Goal: Communication & Community: Connect with others

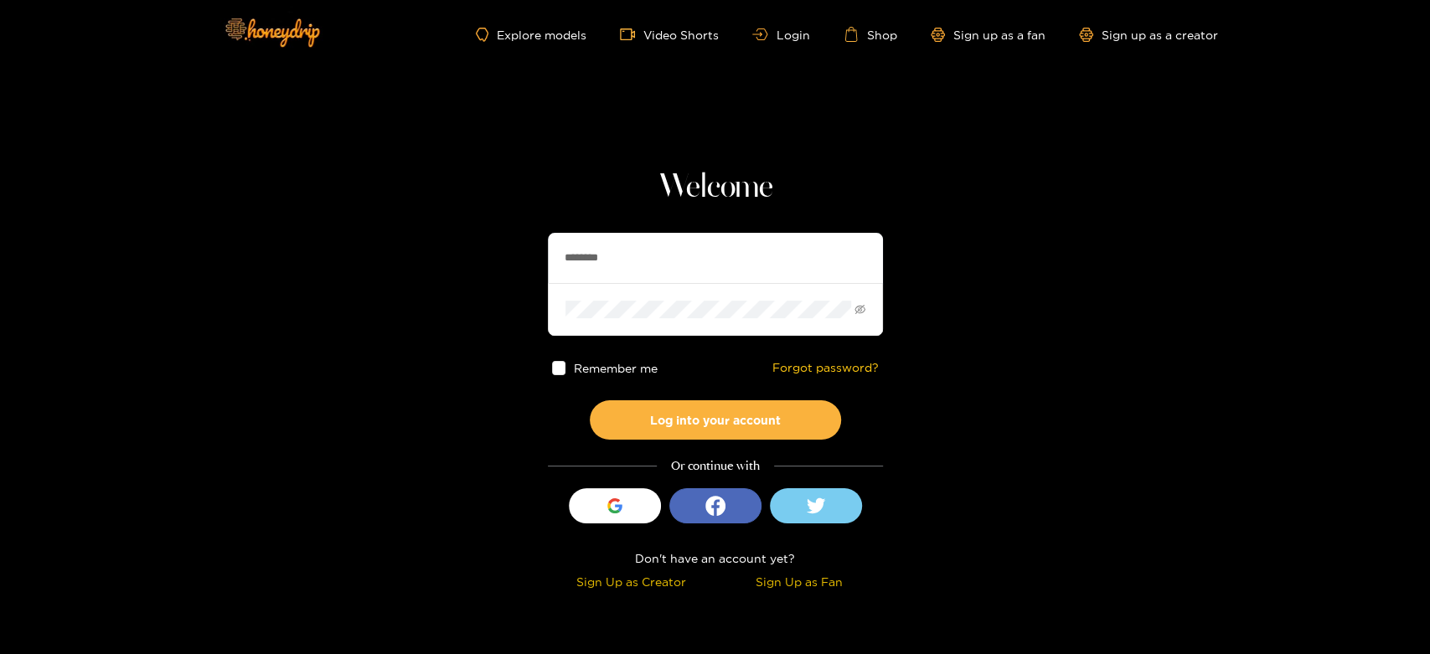
drag, startPoint x: 752, startPoint y: 265, endPoint x: 300, endPoint y: 242, distance: 452.9
click at [300, 242] on section "Welcome ******** Remember me Forgot password? Log into your account Or continue…" at bounding box center [715, 298] width 1430 height 596
paste input "*"
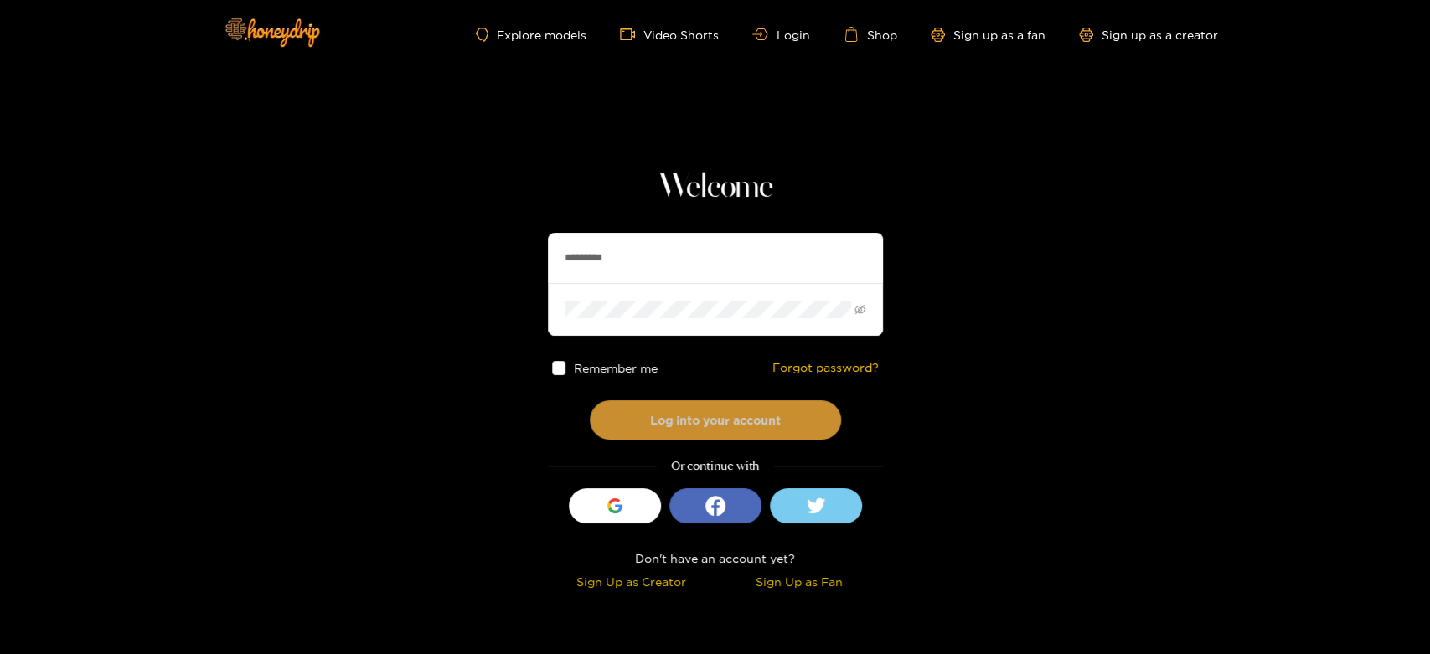
type input "*********"
click at [689, 414] on button "Log into your account" at bounding box center [715, 419] width 251 height 39
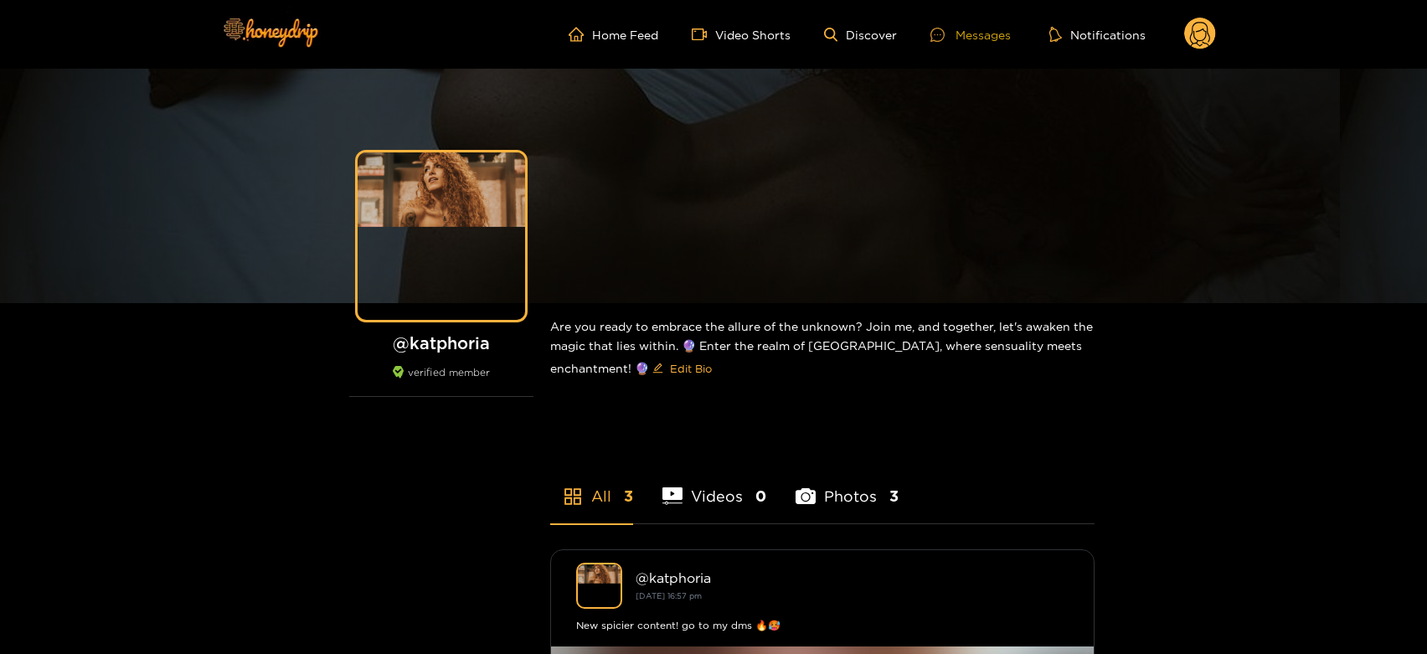
click at [949, 31] on div at bounding box center [943, 35] width 25 height 14
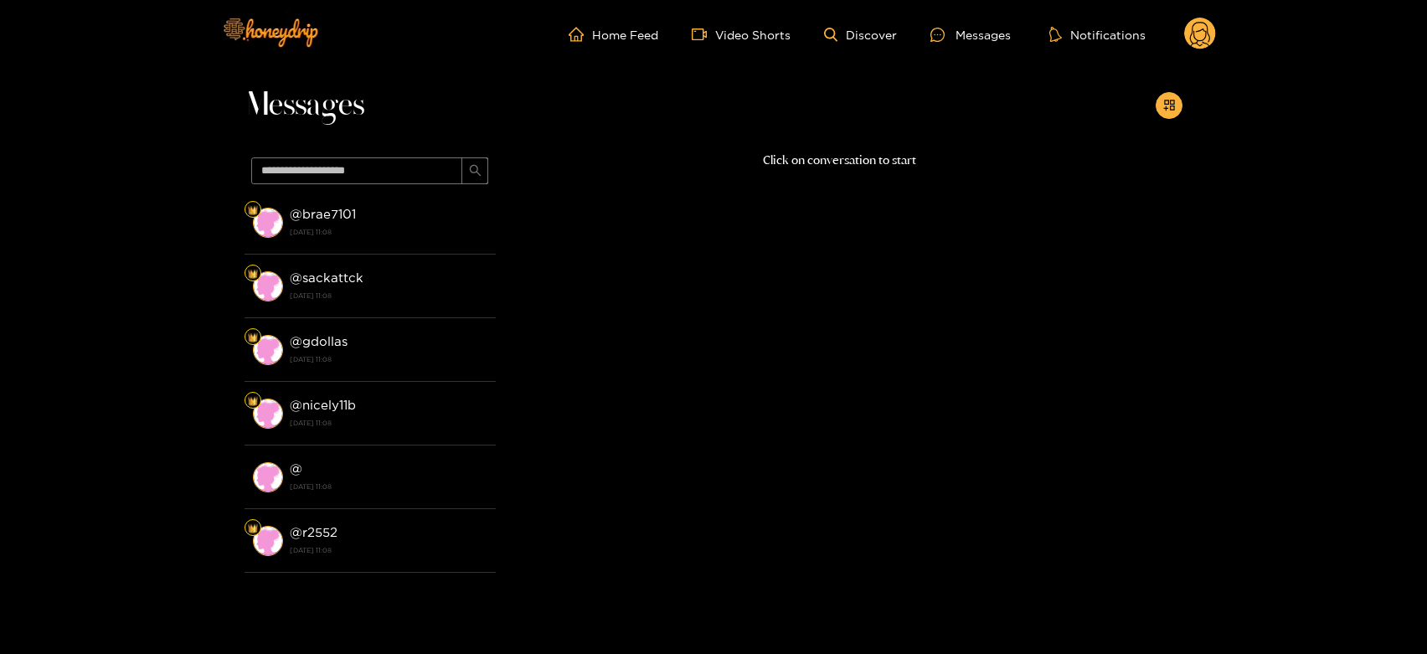
click at [390, 195] on li "@ brae7101 [DATE] 11:08" at bounding box center [370, 223] width 251 height 64
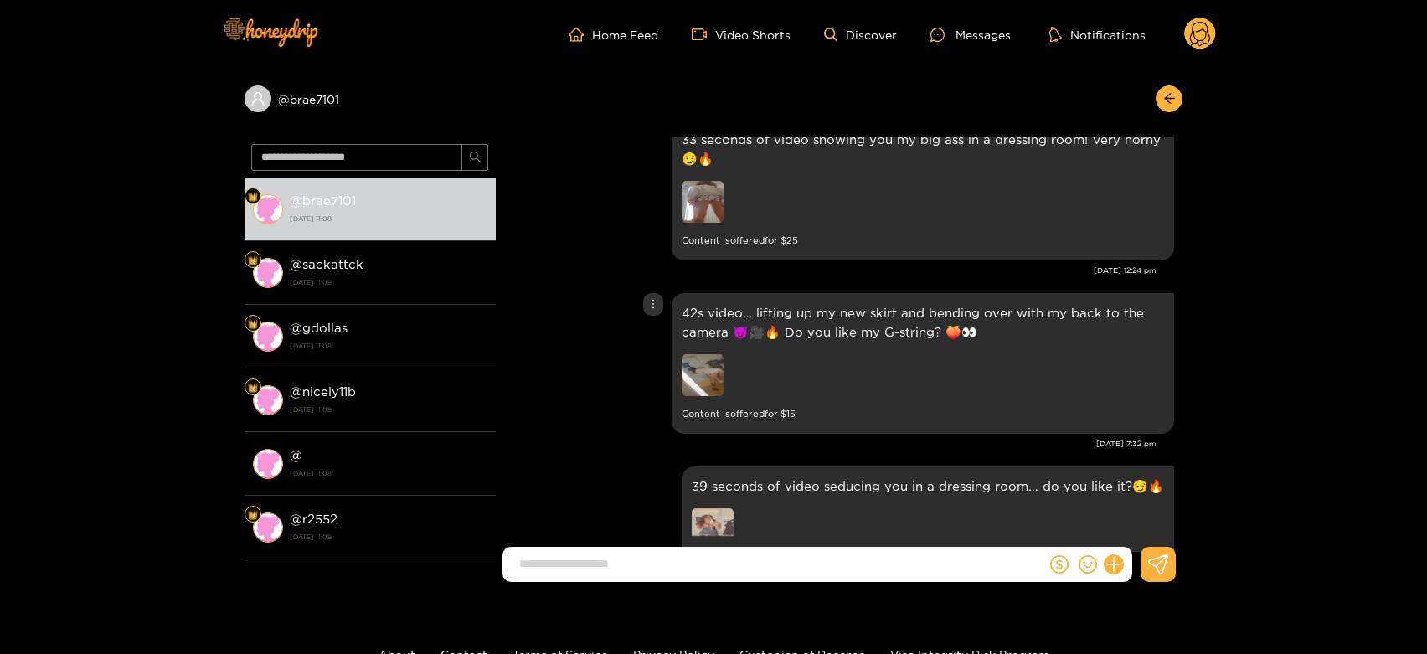
scroll to position [2278, 0]
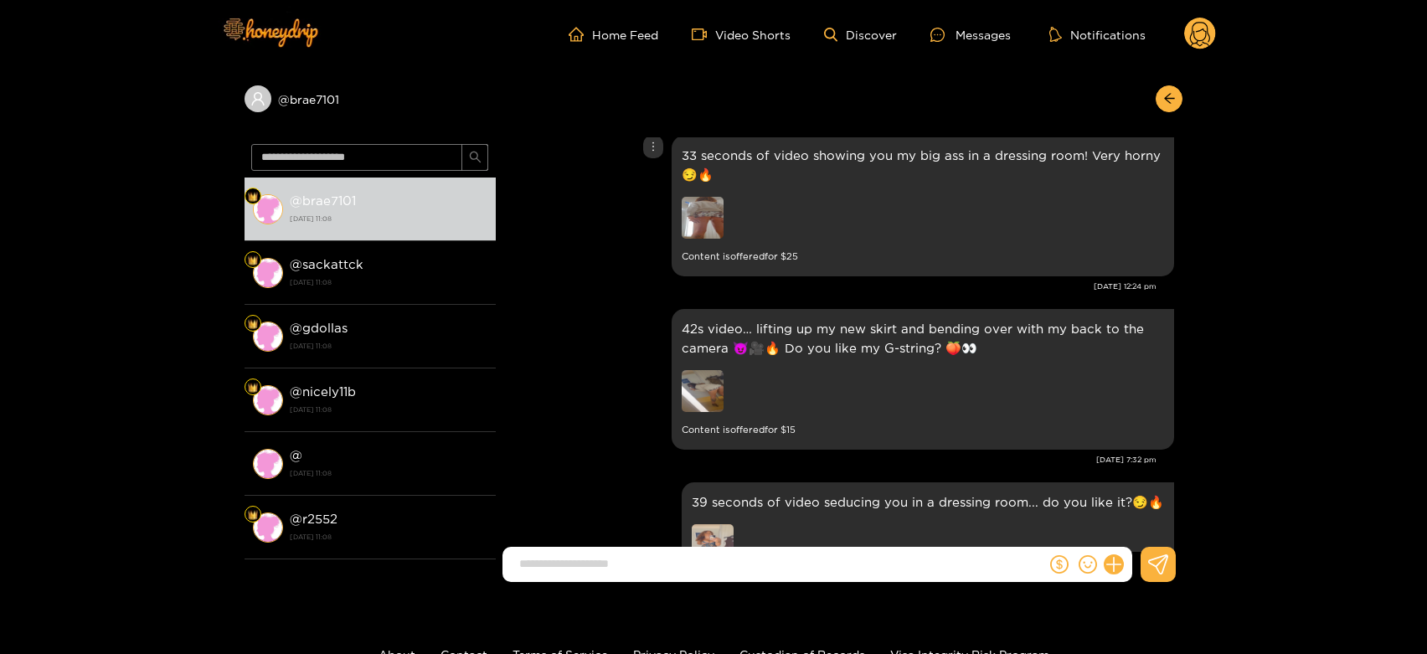
click at [707, 224] on img at bounding box center [703, 218] width 42 height 42
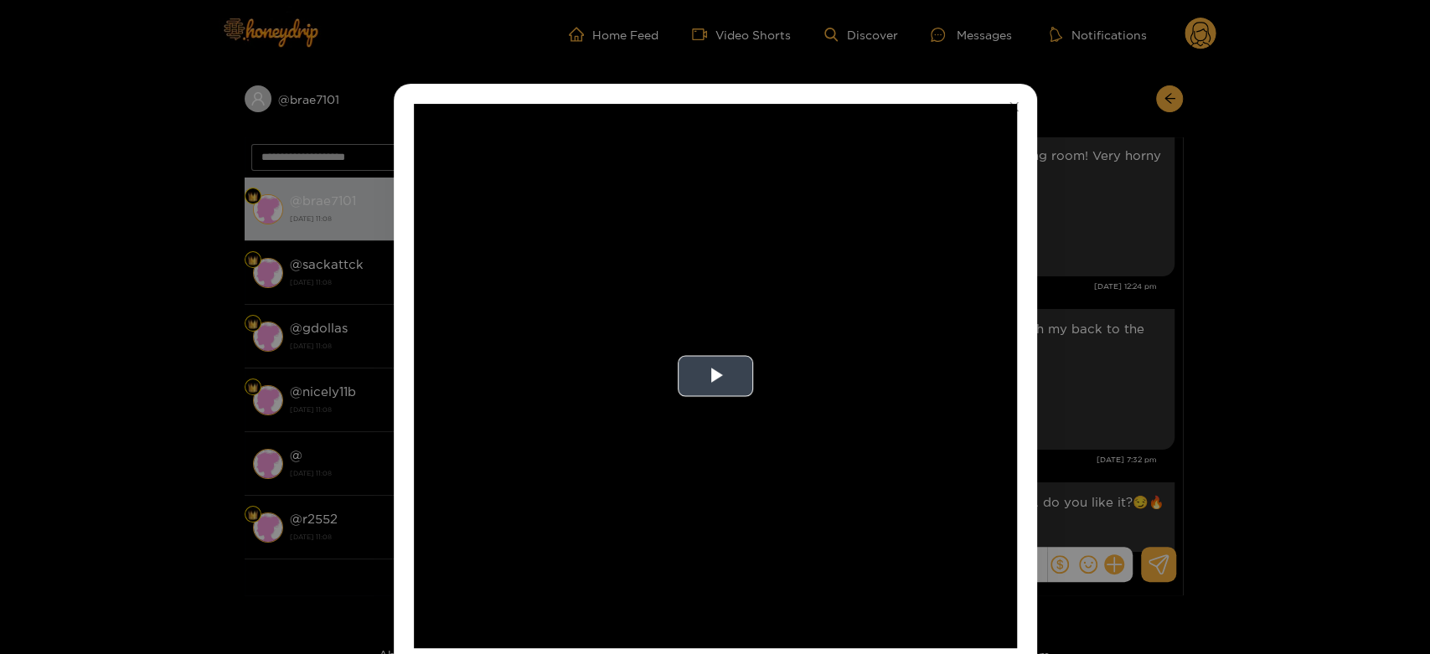
click at [648, 406] on video "Video Player" at bounding box center [715, 376] width 603 height 544
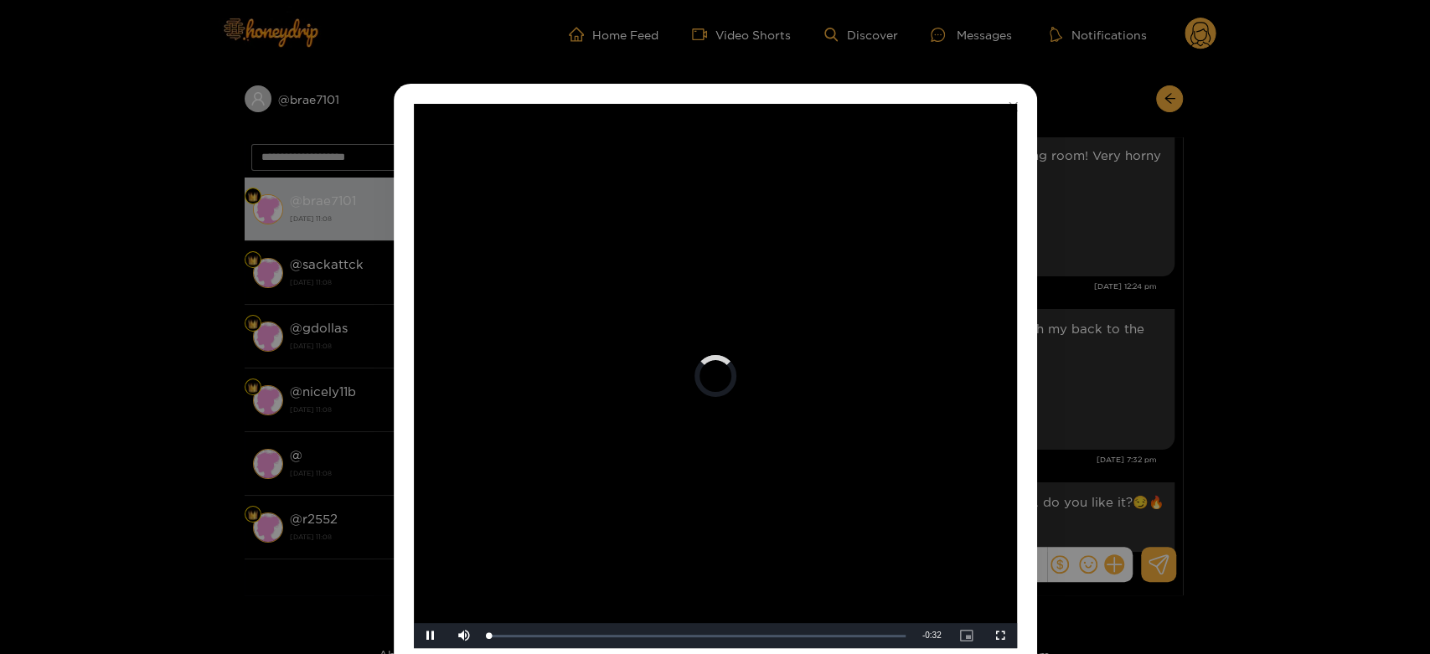
click at [648, 406] on video "Video Player" at bounding box center [715, 376] width 603 height 544
click at [1118, 298] on div "**********" at bounding box center [715, 327] width 1430 height 654
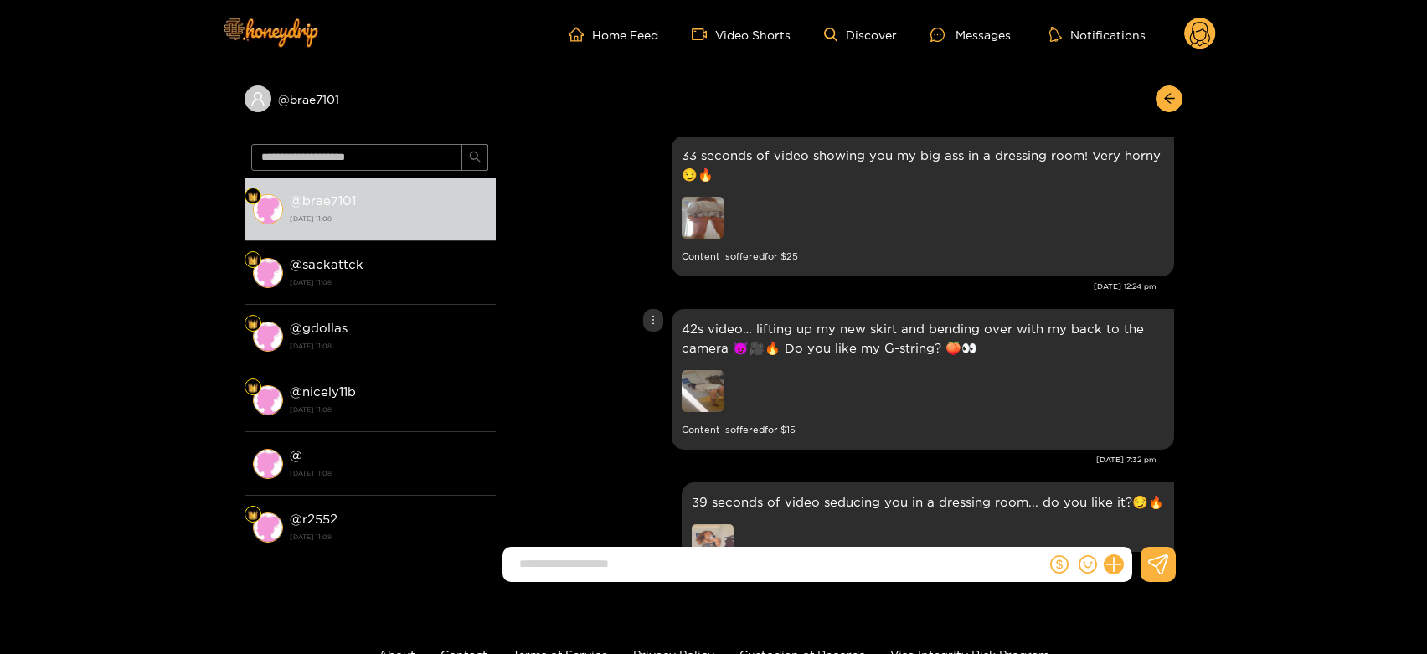
click at [704, 400] on img at bounding box center [703, 391] width 42 height 42
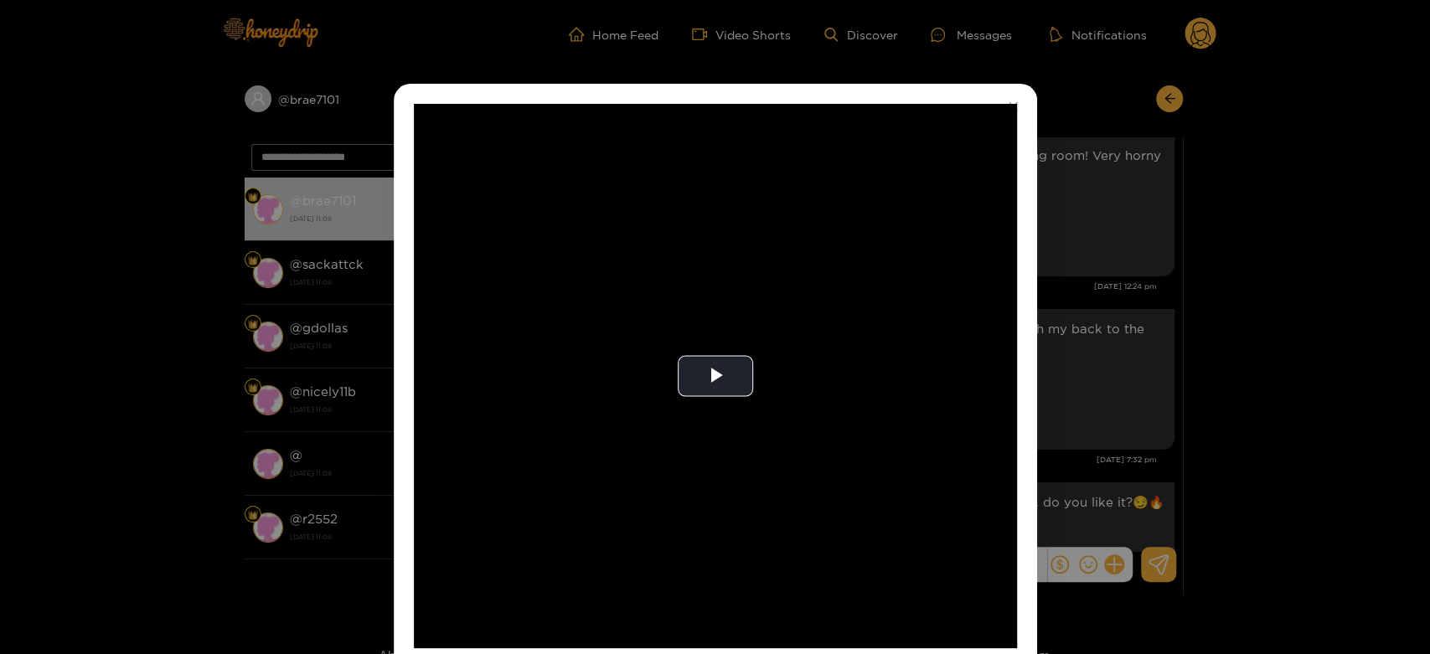
click at [704, 400] on video "Video Player" at bounding box center [715, 376] width 603 height 544
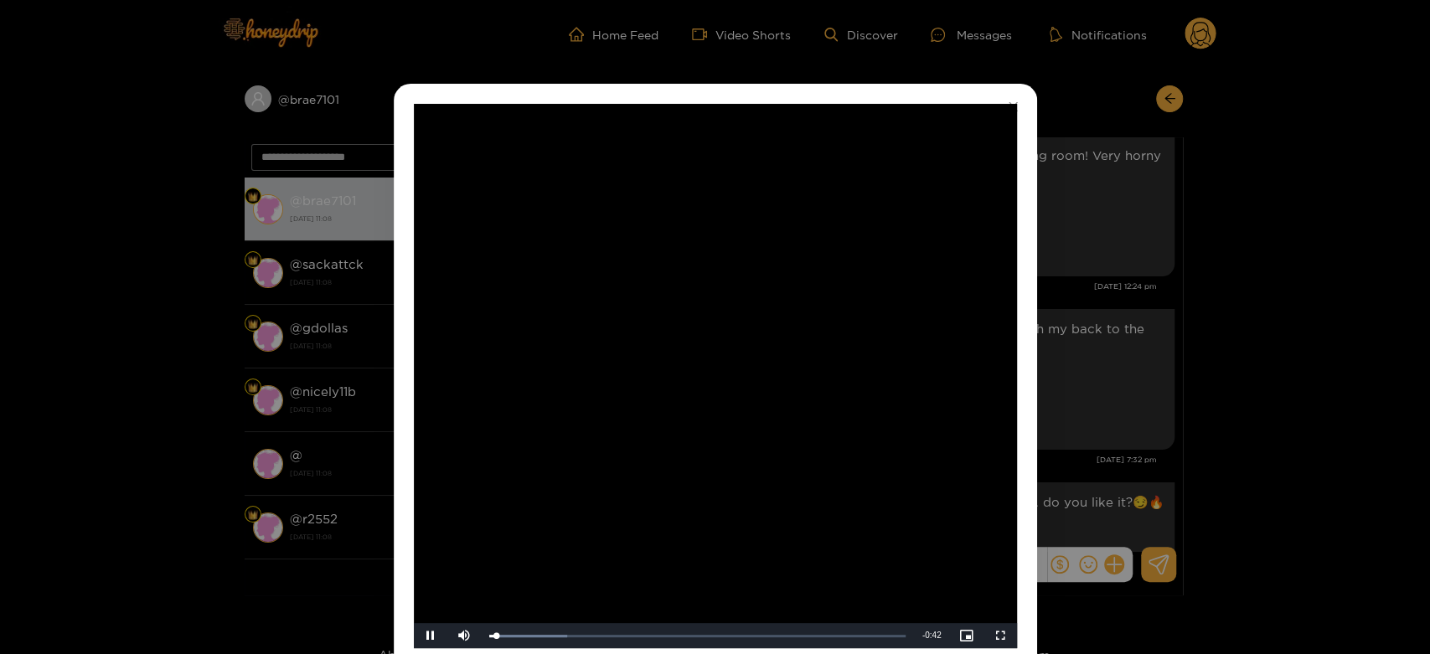
click at [704, 400] on video "Video Player" at bounding box center [715, 376] width 603 height 544
click at [1168, 296] on div "**********" at bounding box center [715, 327] width 1430 height 654
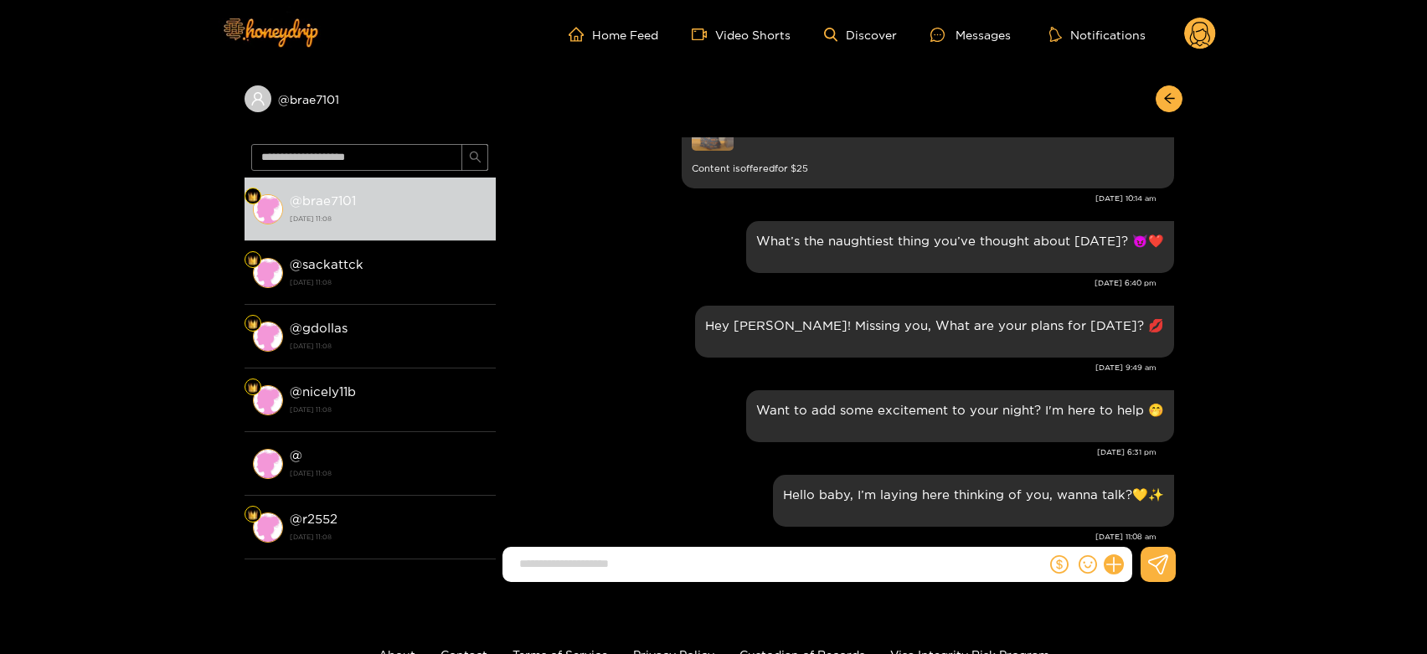
scroll to position [2722, 0]
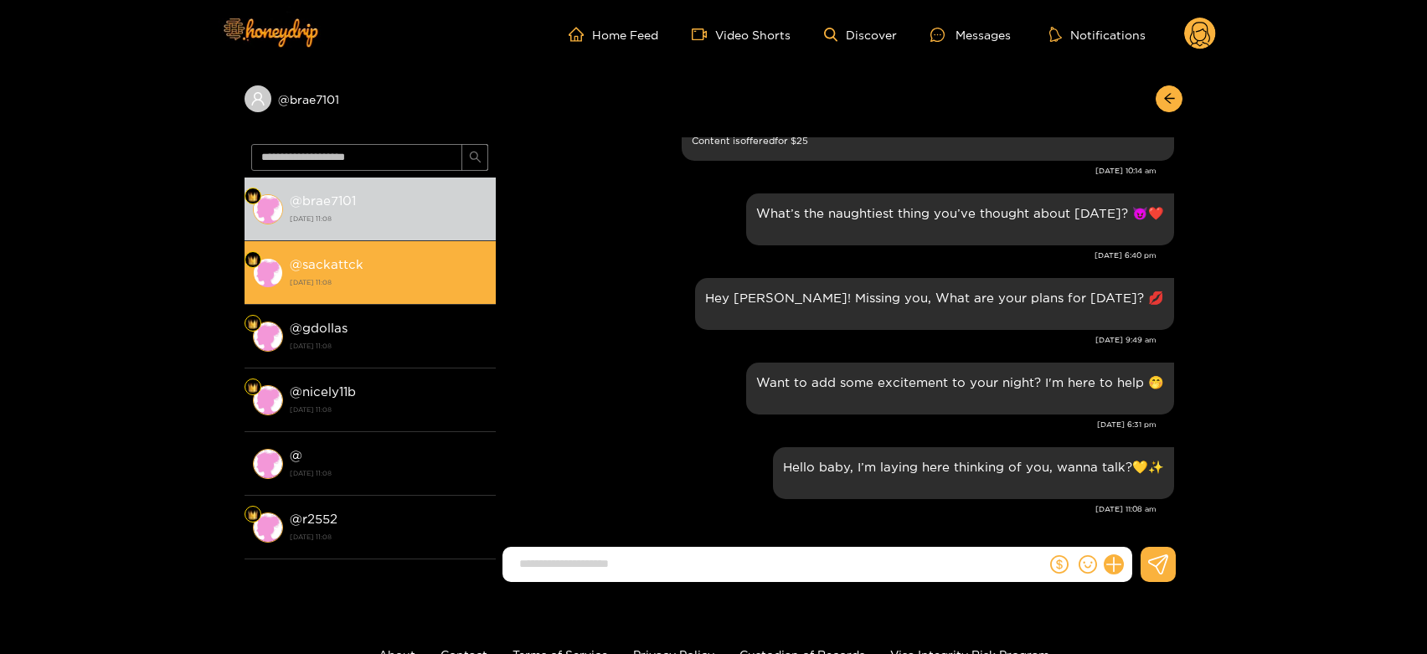
click at [405, 281] on strong "[DATE] 11:08" at bounding box center [389, 282] width 198 height 15
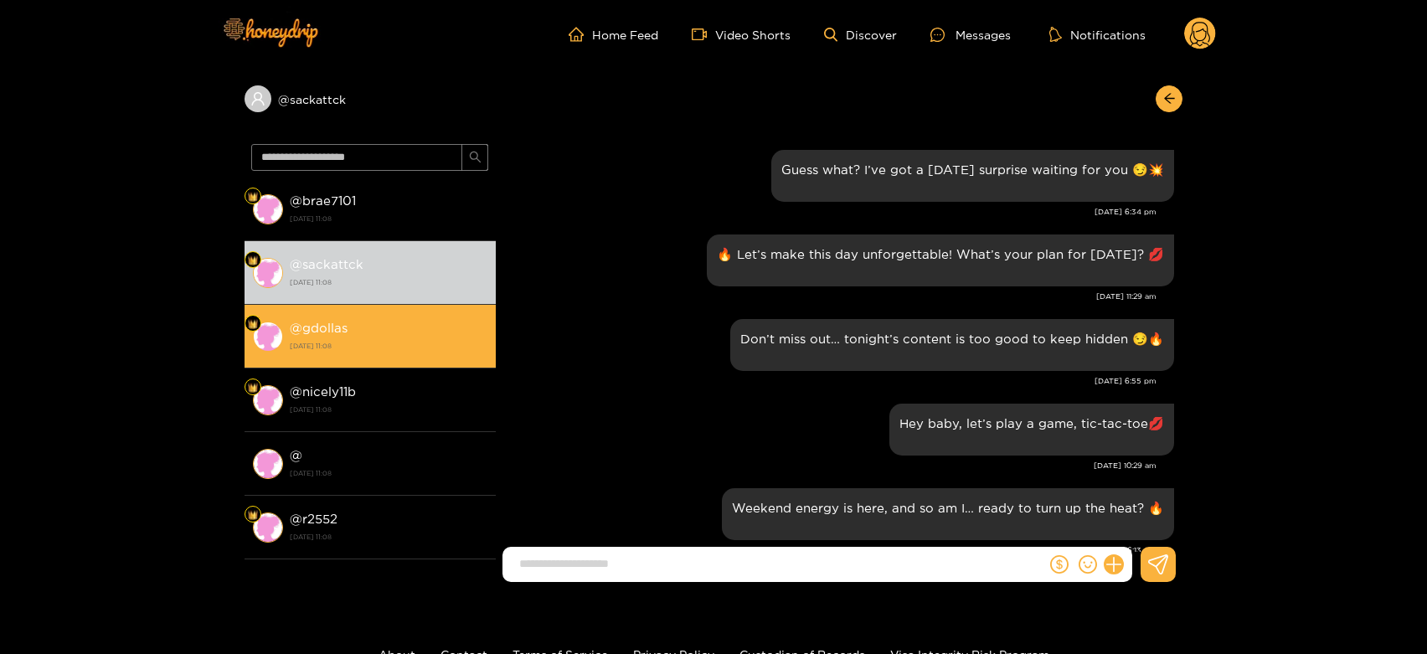
scroll to position [2722, 0]
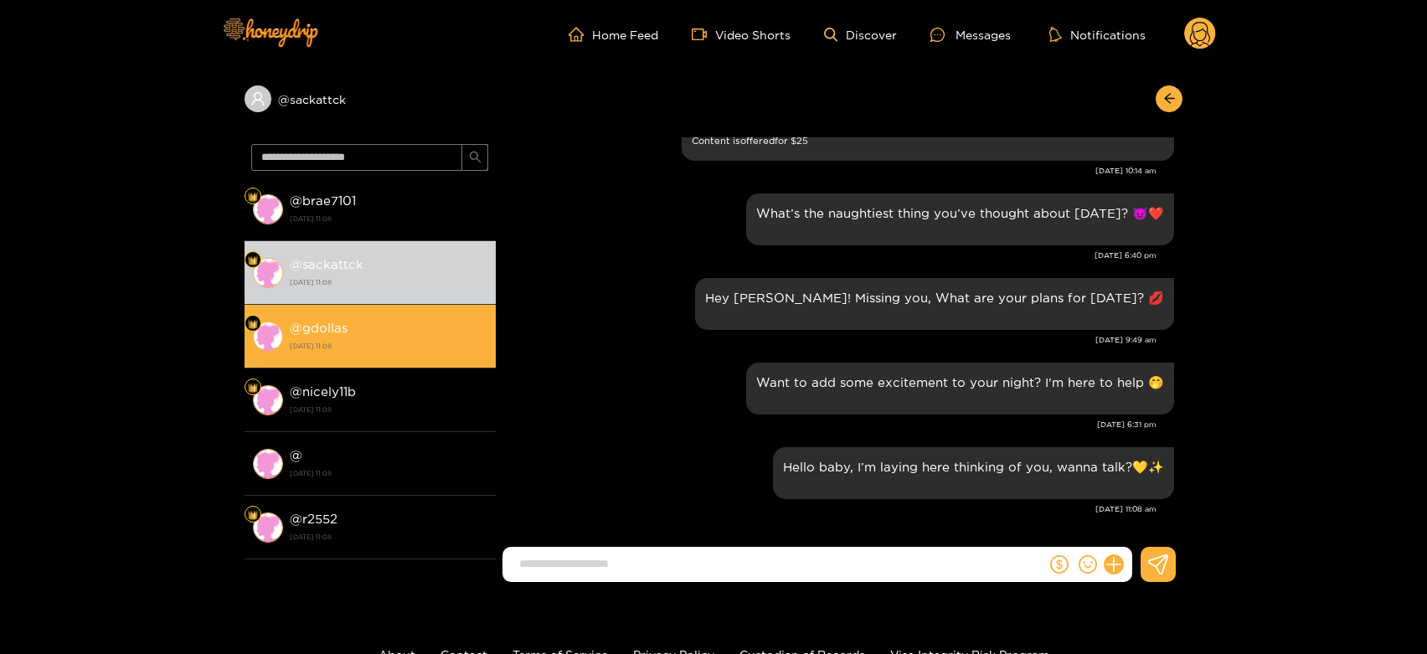
click at [347, 318] on div "@ gdollas [DATE] 11:08" at bounding box center [389, 336] width 198 height 38
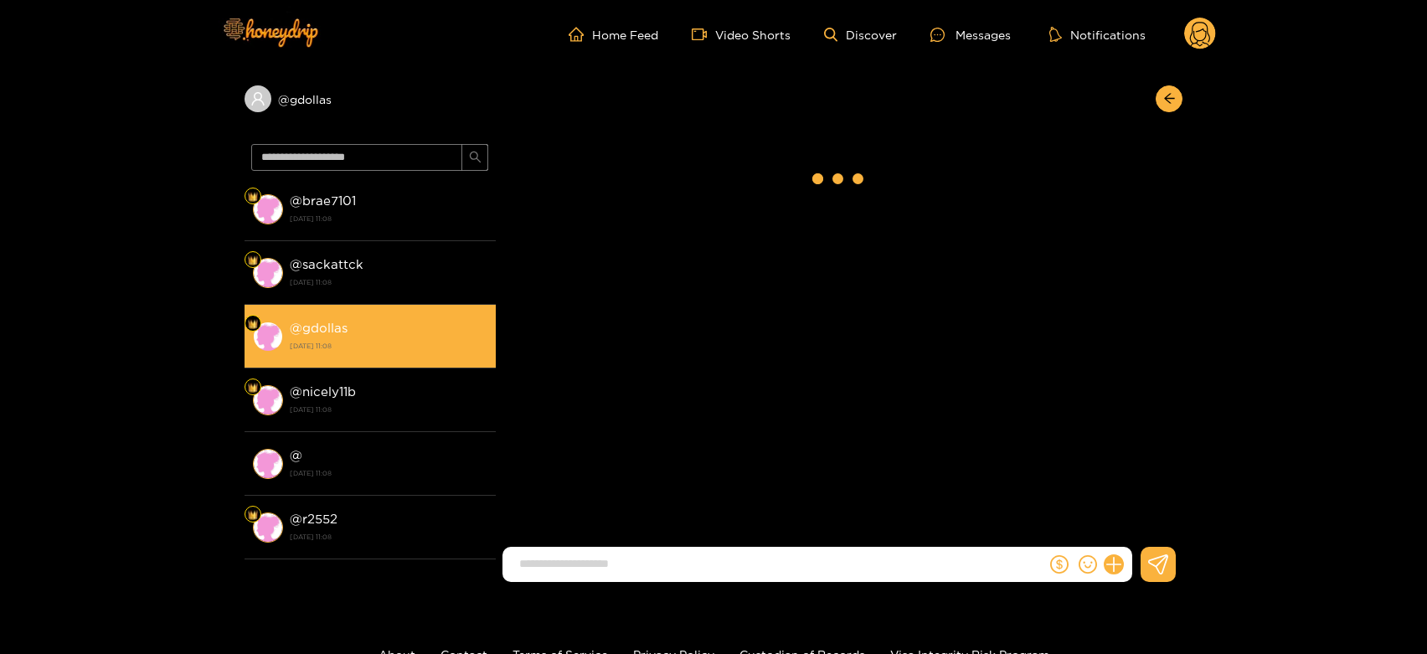
scroll to position [2722, 0]
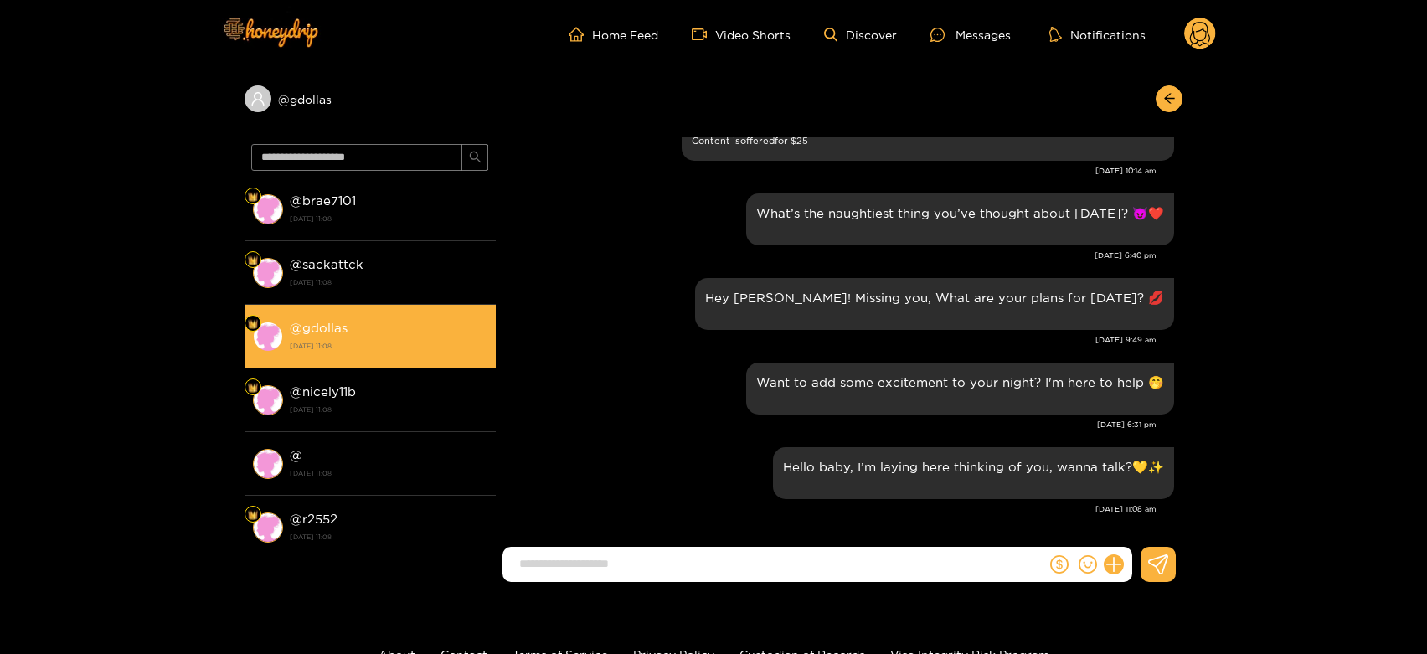
click at [347, 318] on div "@ gdollas [DATE] 11:08" at bounding box center [389, 336] width 198 height 38
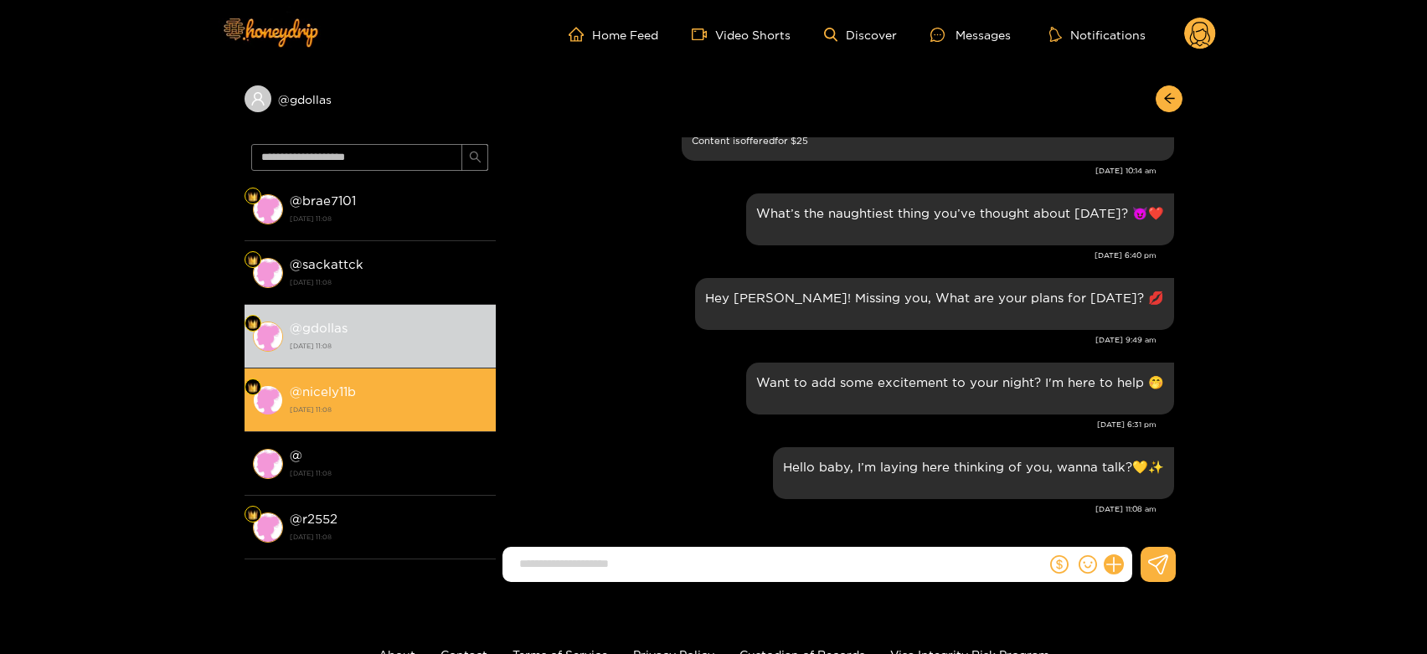
click at [372, 392] on div "@ nicely11b [DATE] 11:08" at bounding box center [389, 400] width 198 height 38
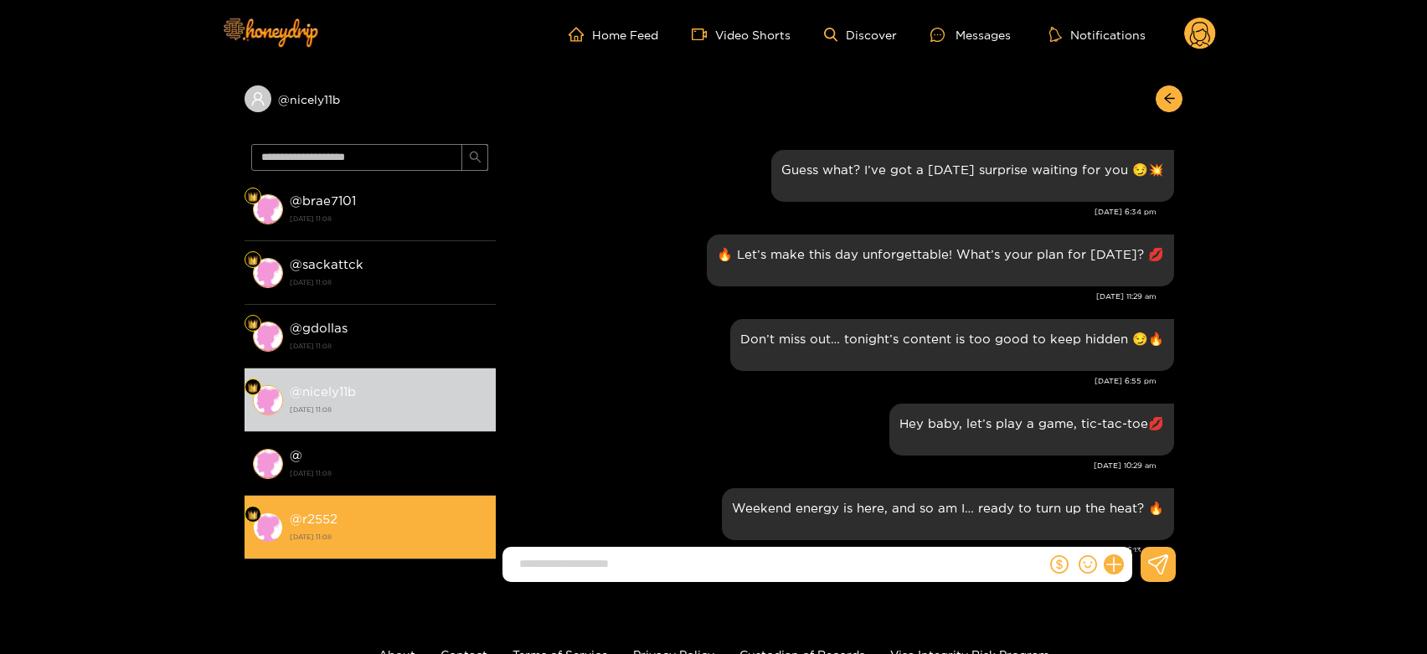
scroll to position [2722, 0]
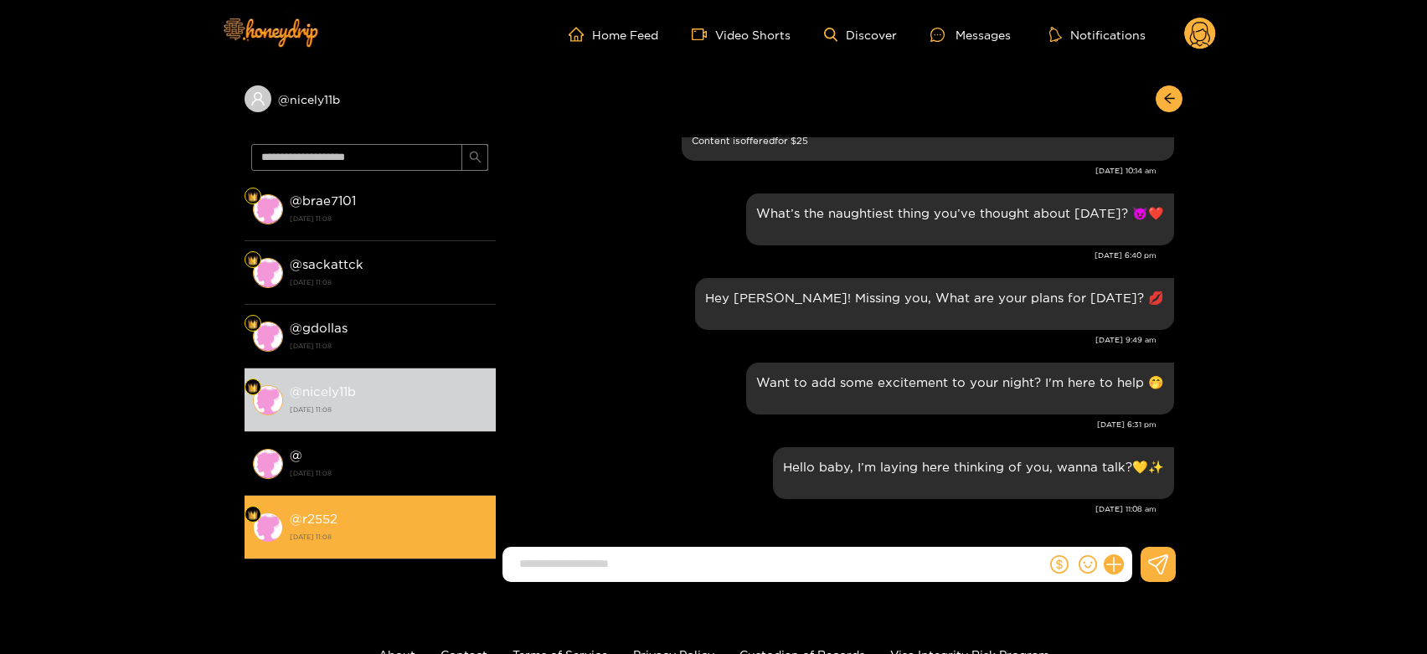
click at [378, 534] on strong "[DATE] 11:08" at bounding box center [389, 536] width 198 height 15
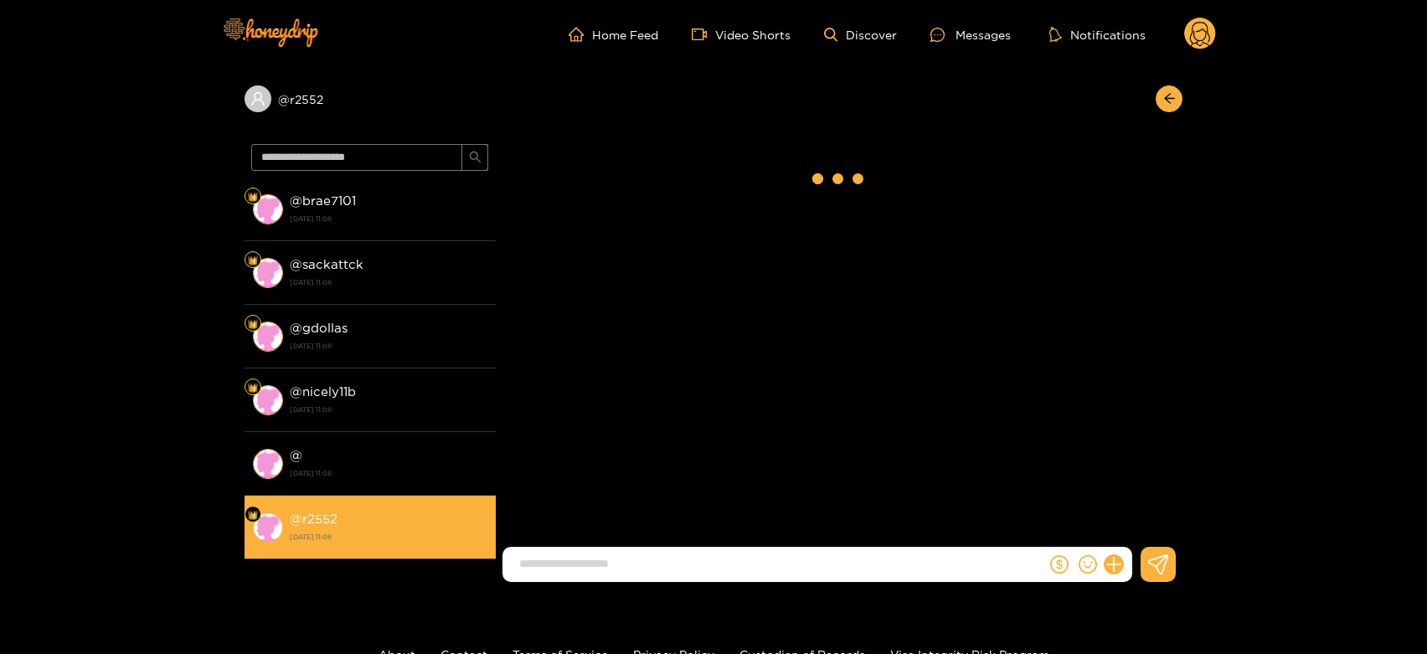
scroll to position [2722, 0]
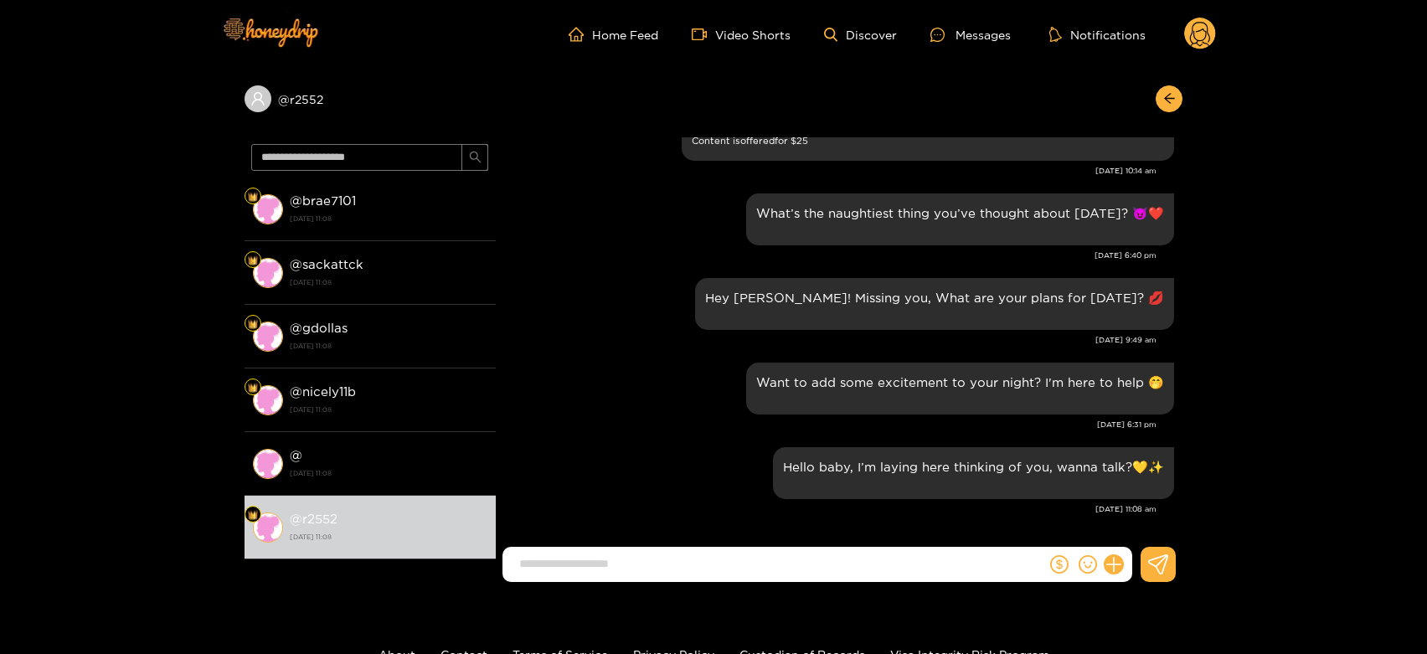
click at [1203, 26] on circle at bounding box center [1200, 34] width 32 height 32
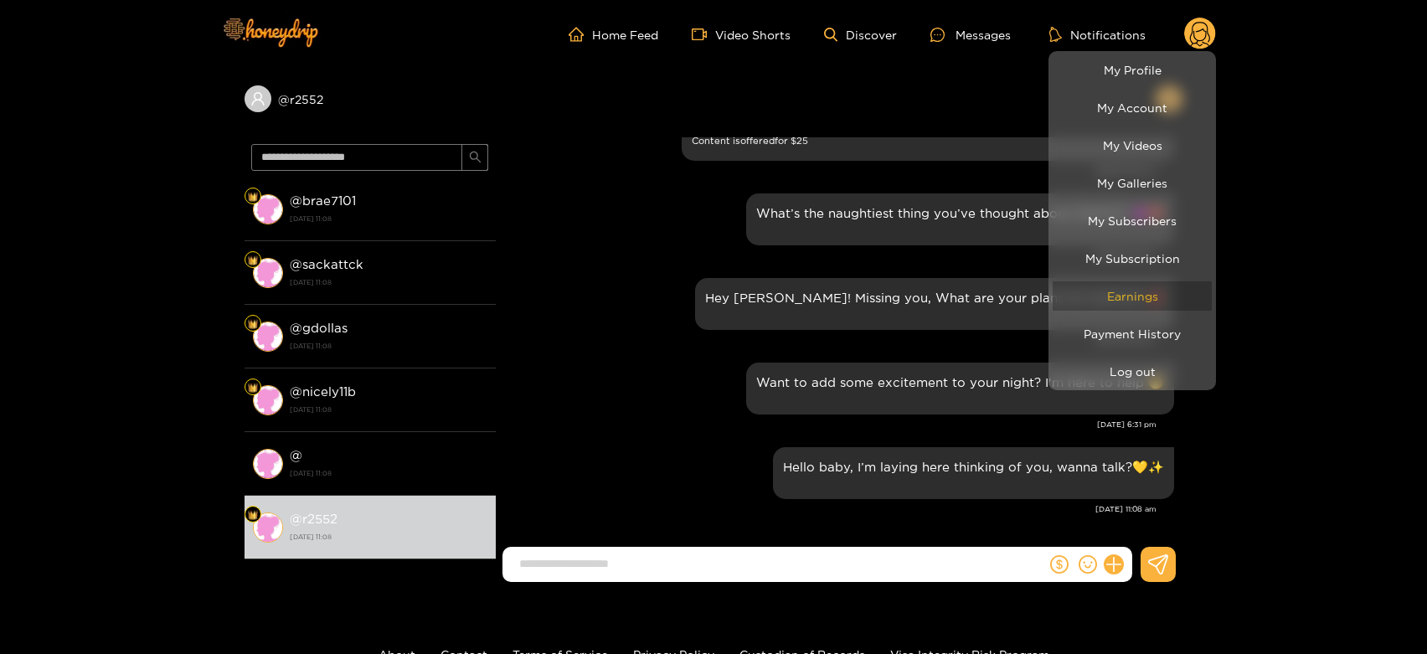
click at [1174, 291] on link "Earnings" at bounding box center [1132, 295] width 159 height 29
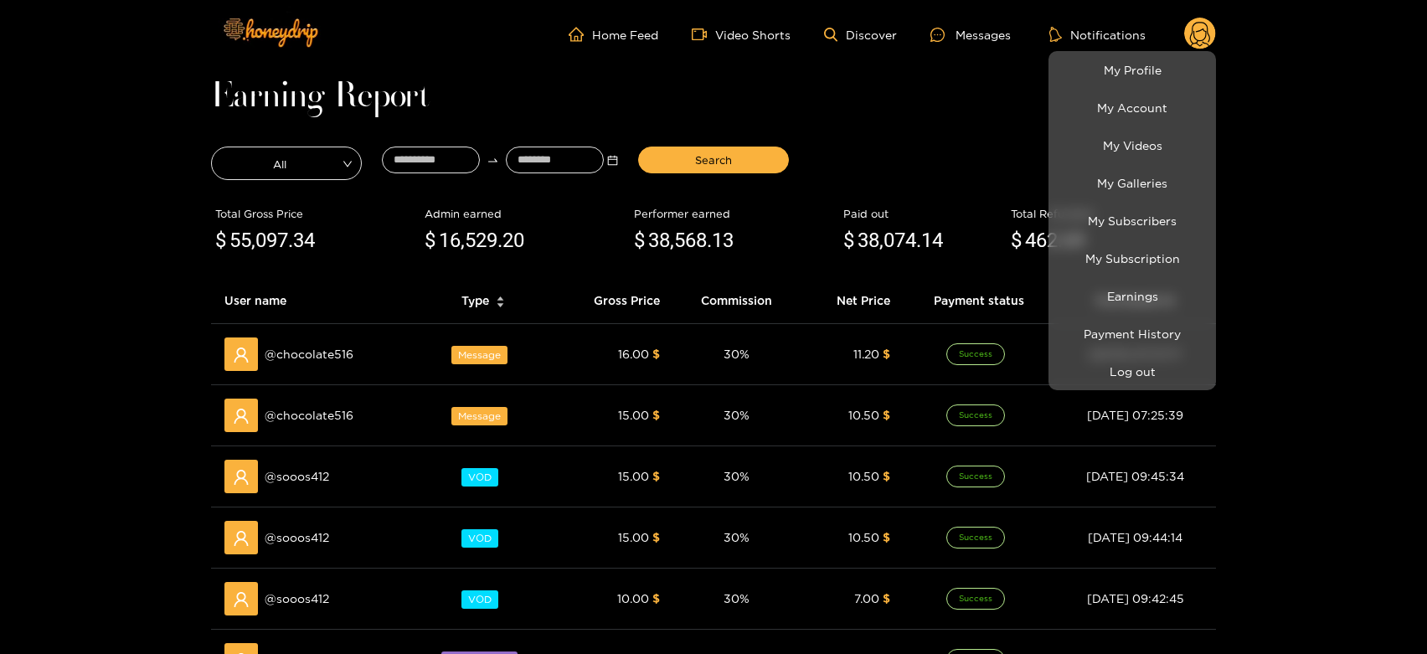
click at [315, 363] on div at bounding box center [713, 327] width 1427 height 654
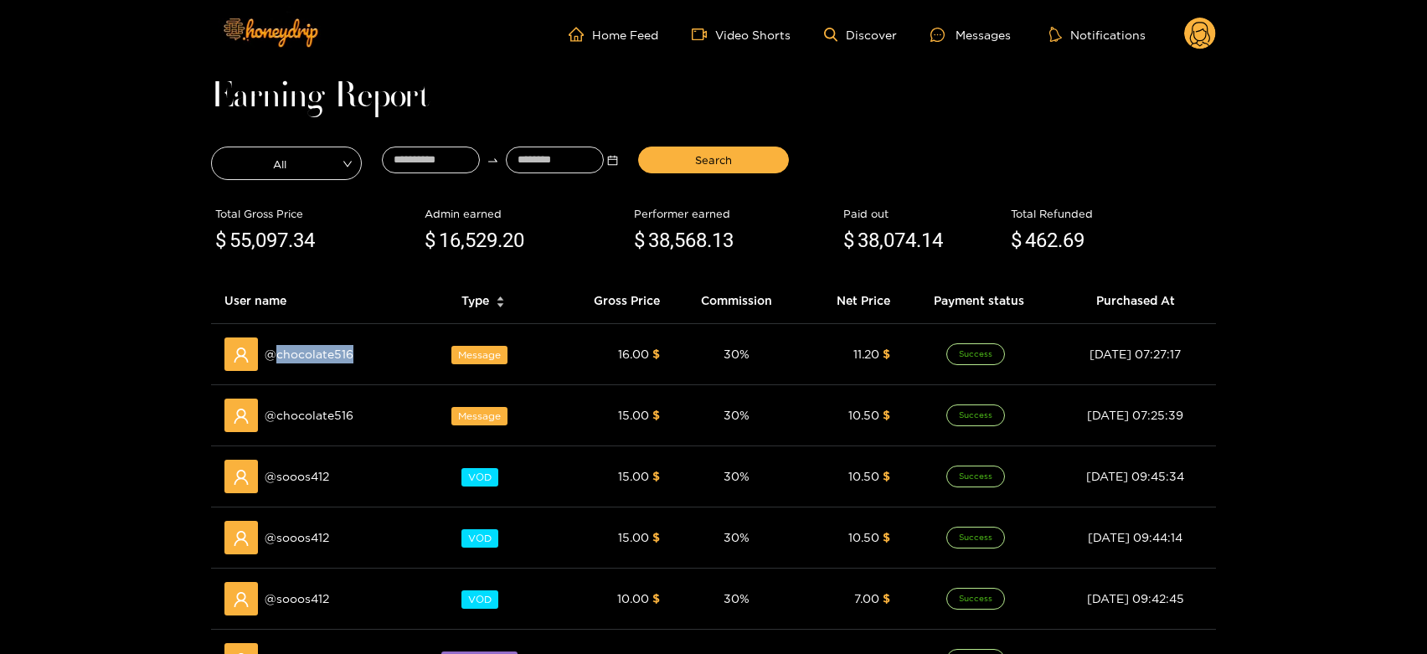
click at [315, 363] on span "@ chocolate516" at bounding box center [309, 354] width 89 height 18
copy span "chocolate516"
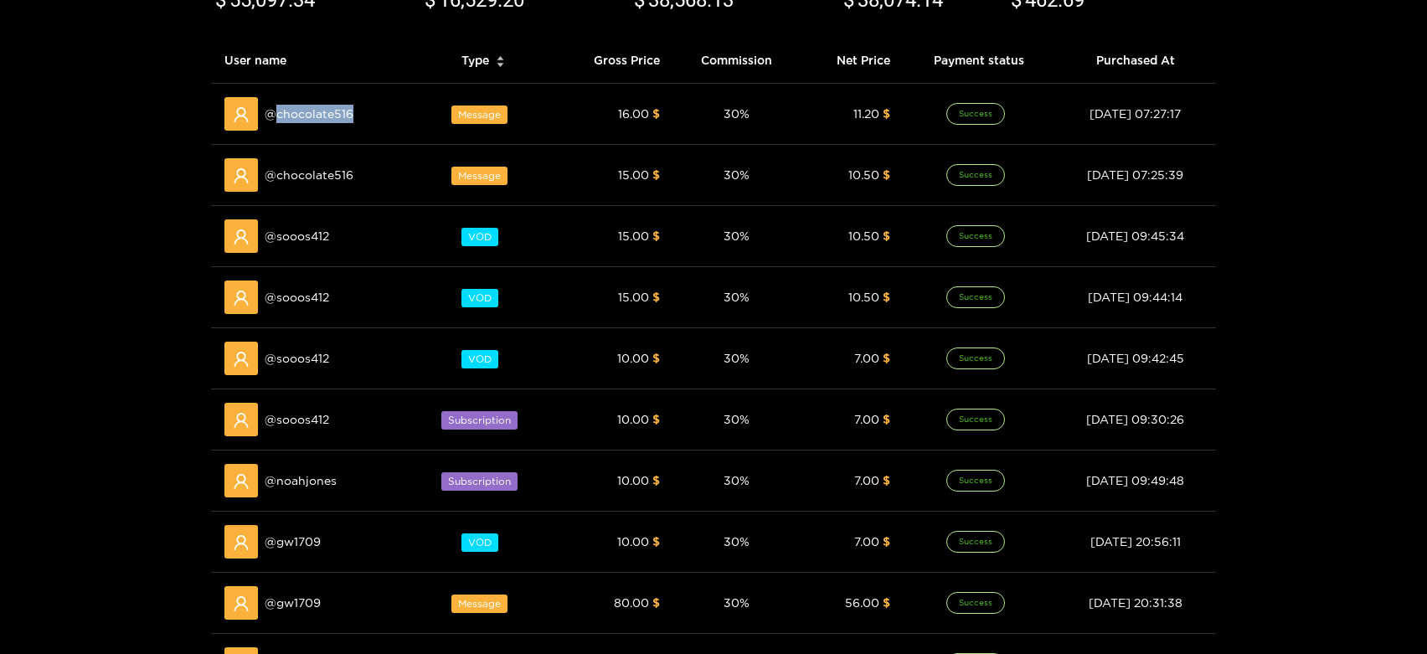
scroll to position [279, 0]
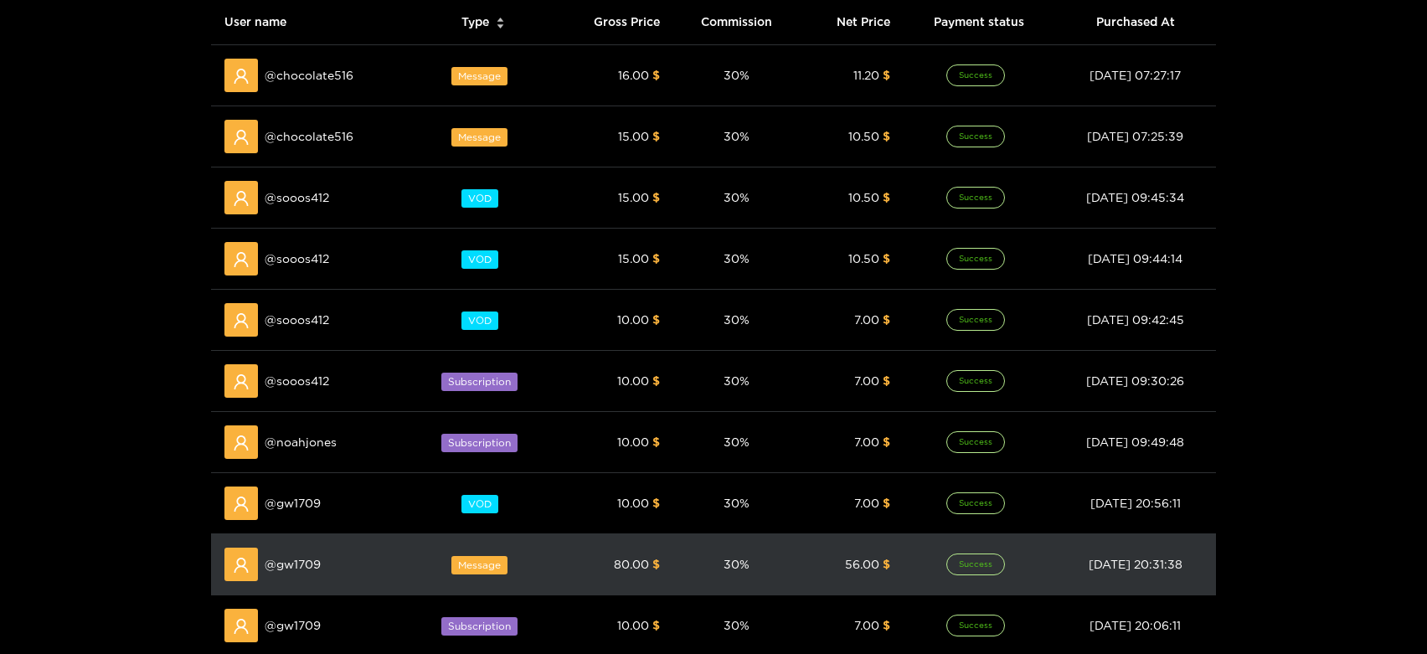
click at [301, 535] on td "@ gw1709" at bounding box center [311, 564] width 201 height 61
copy span "gw1709"
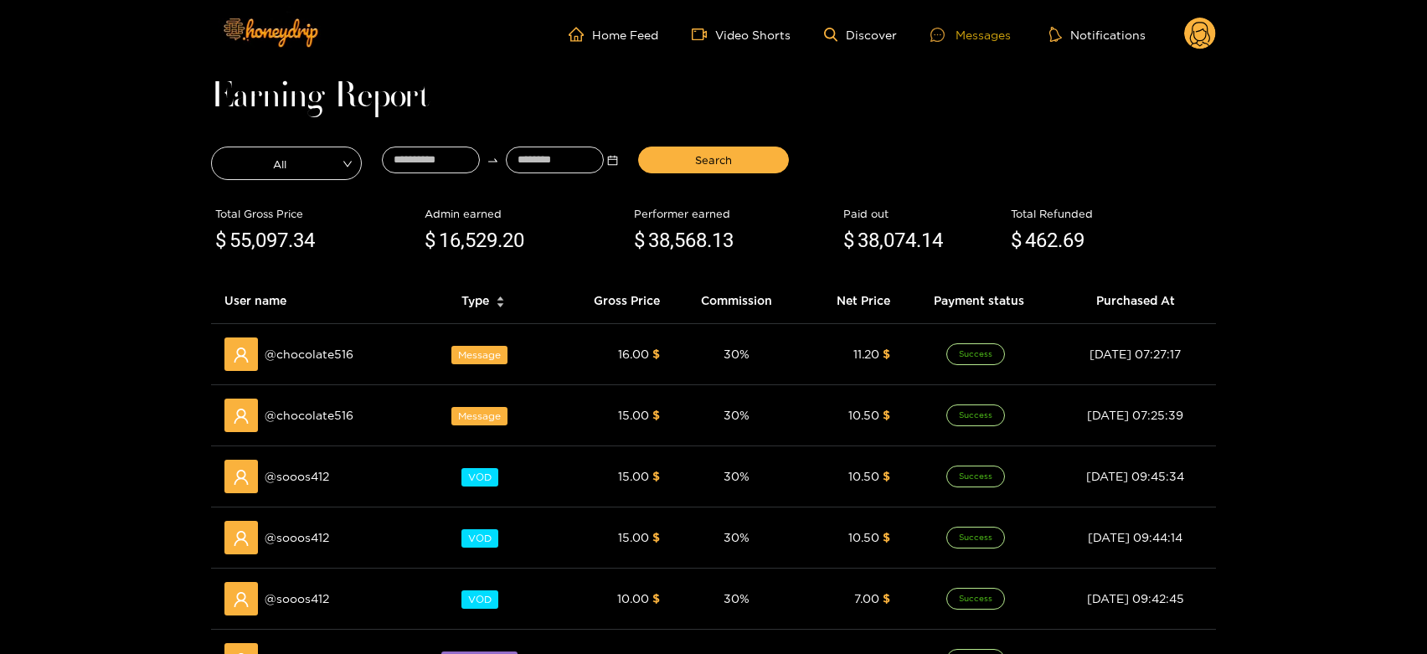
click at [1005, 28] on div "Messages" at bounding box center [971, 34] width 80 height 19
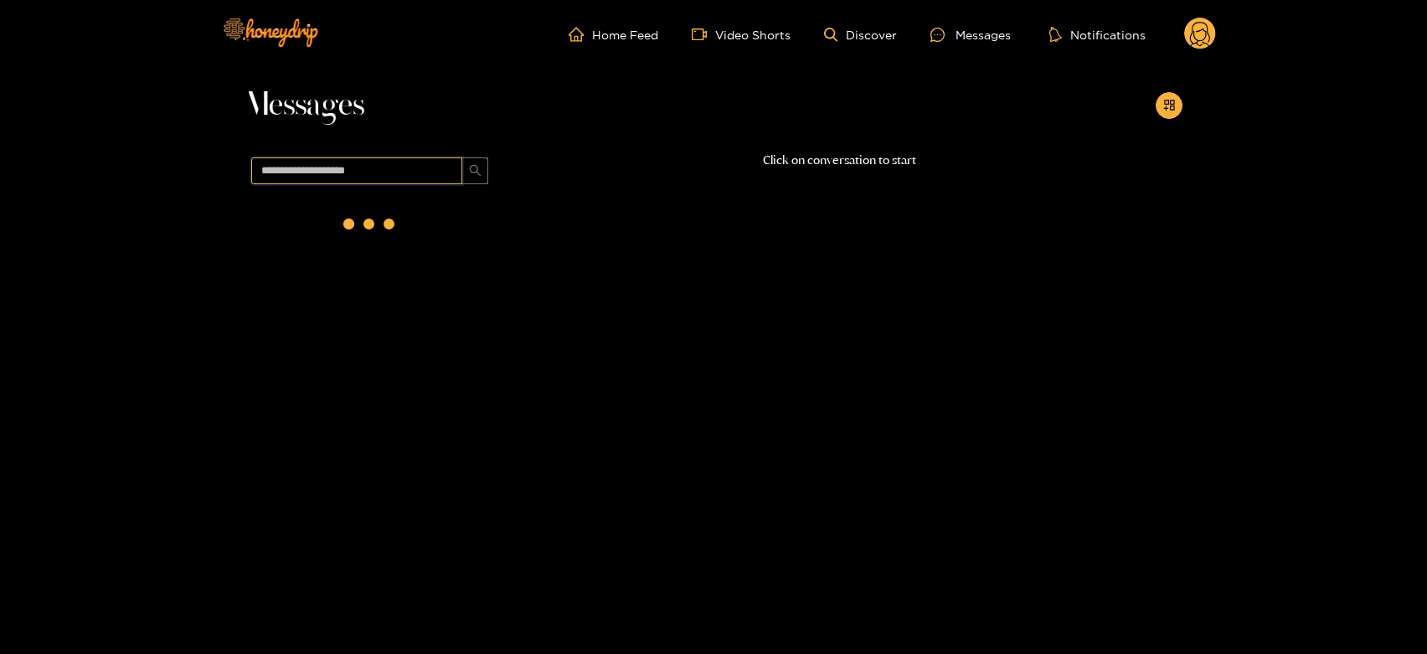
click at [347, 163] on input "text" at bounding box center [356, 170] width 211 height 27
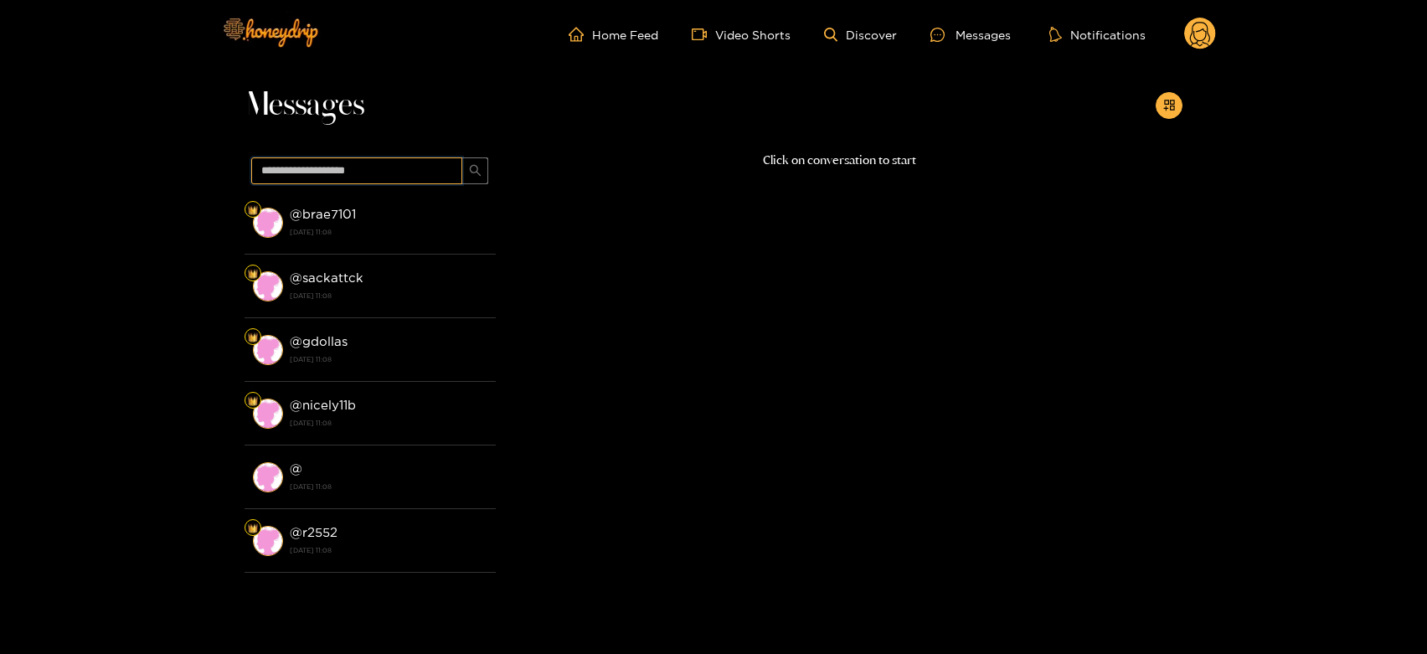
paste input "******"
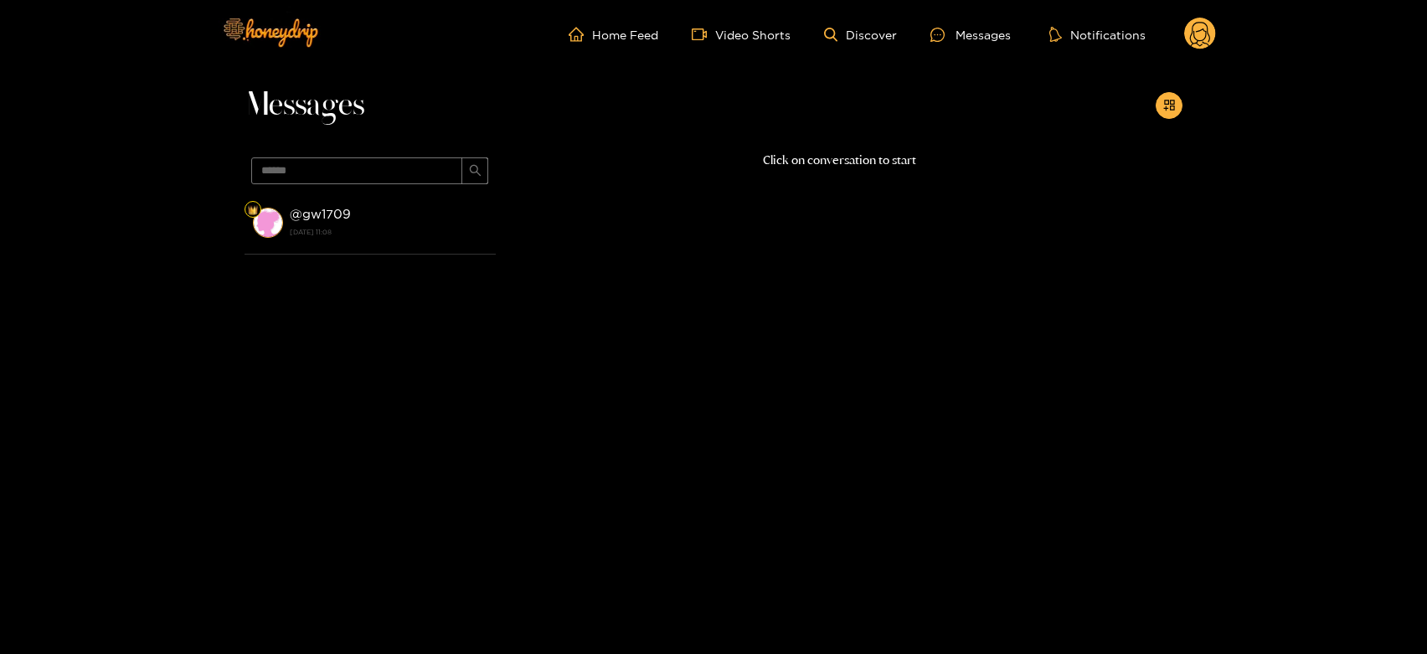
click at [328, 219] on strong "@ gw1709" at bounding box center [320, 214] width 61 height 14
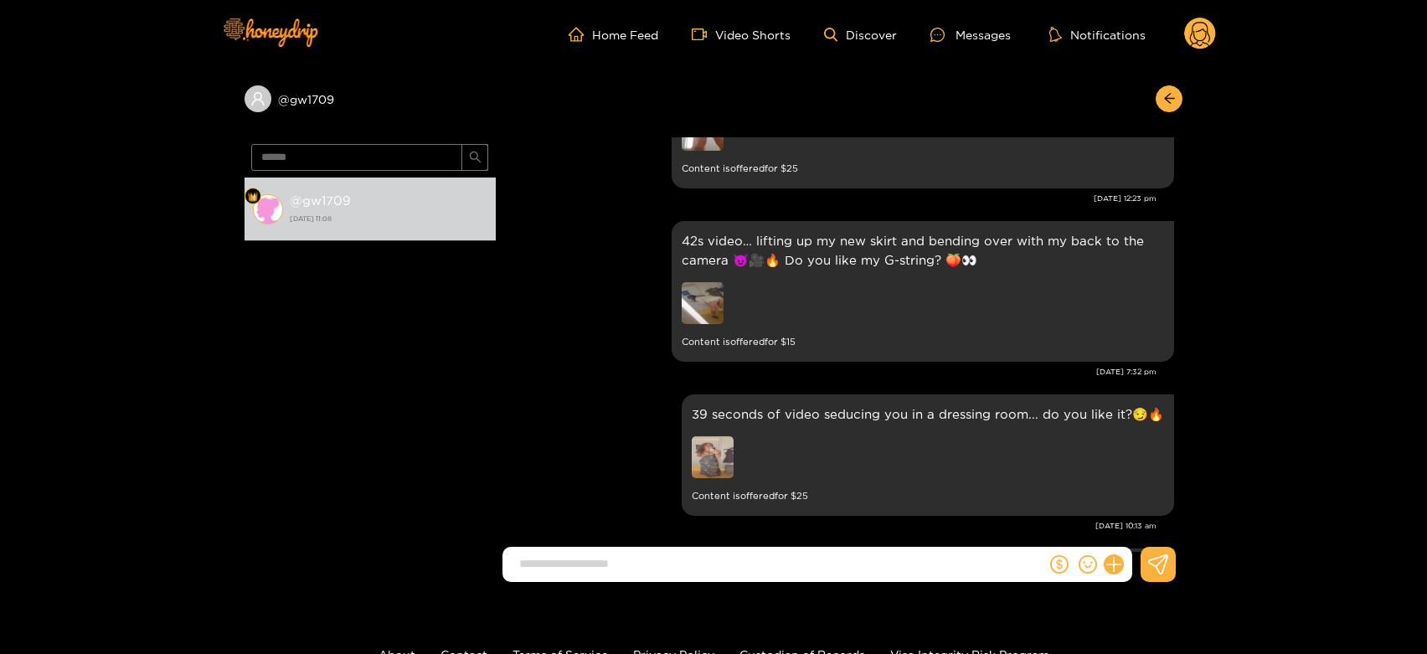
scroll to position [2361, 0]
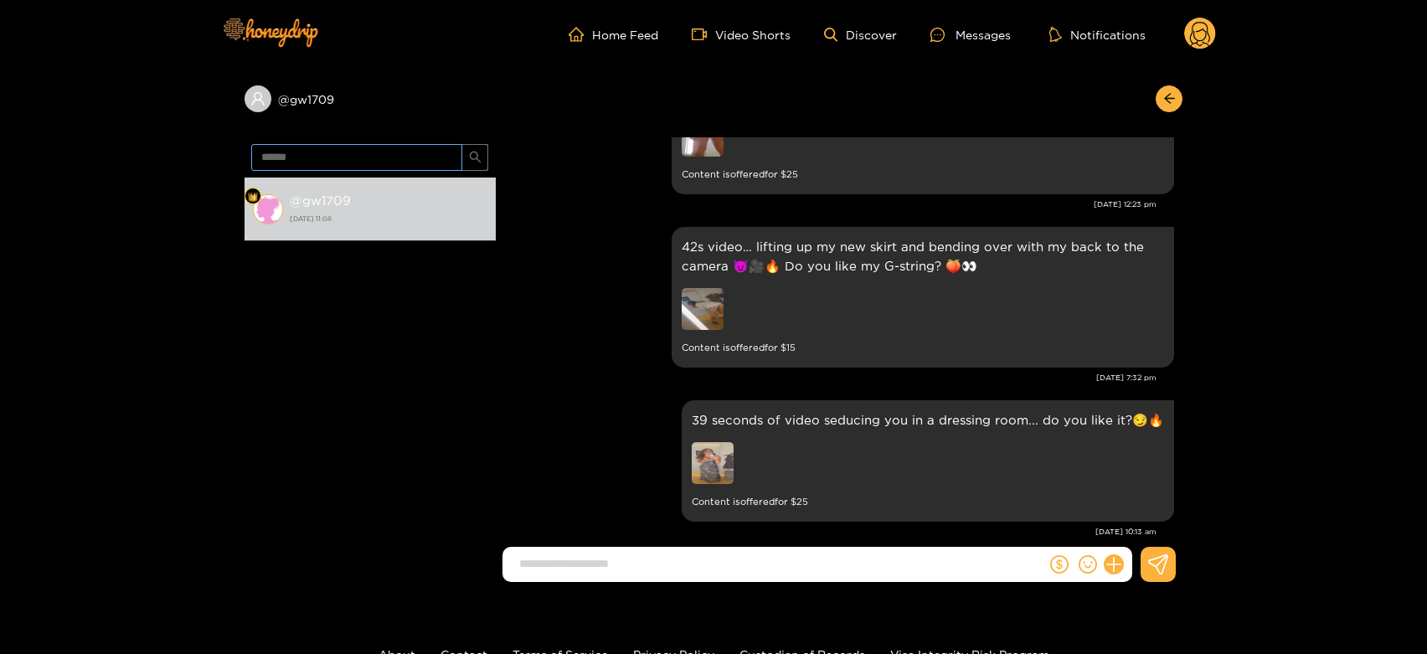
drag, startPoint x: 350, startPoint y: 142, endPoint x: 323, endPoint y: 156, distance: 31.1
click at [323, 156] on span "******" at bounding box center [370, 157] width 251 height 40
click at [323, 156] on input "******" at bounding box center [356, 157] width 211 height 27
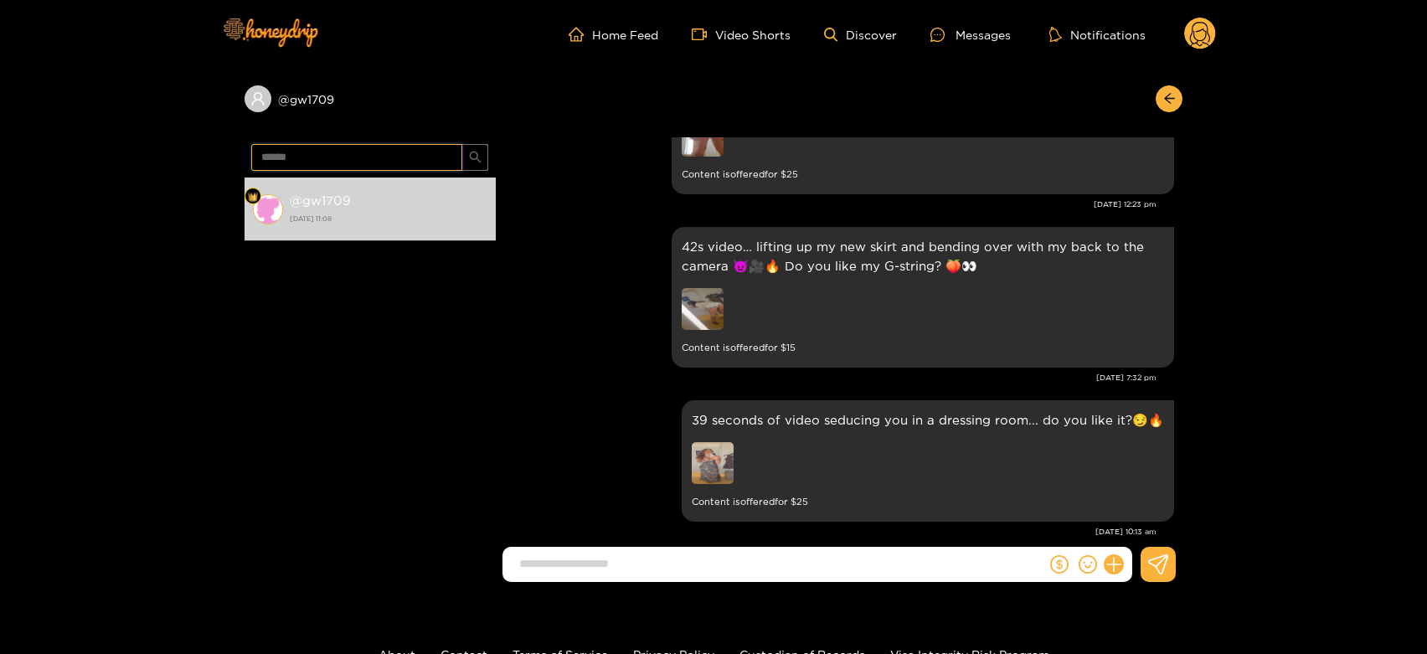
scroll to position [2722, 0]
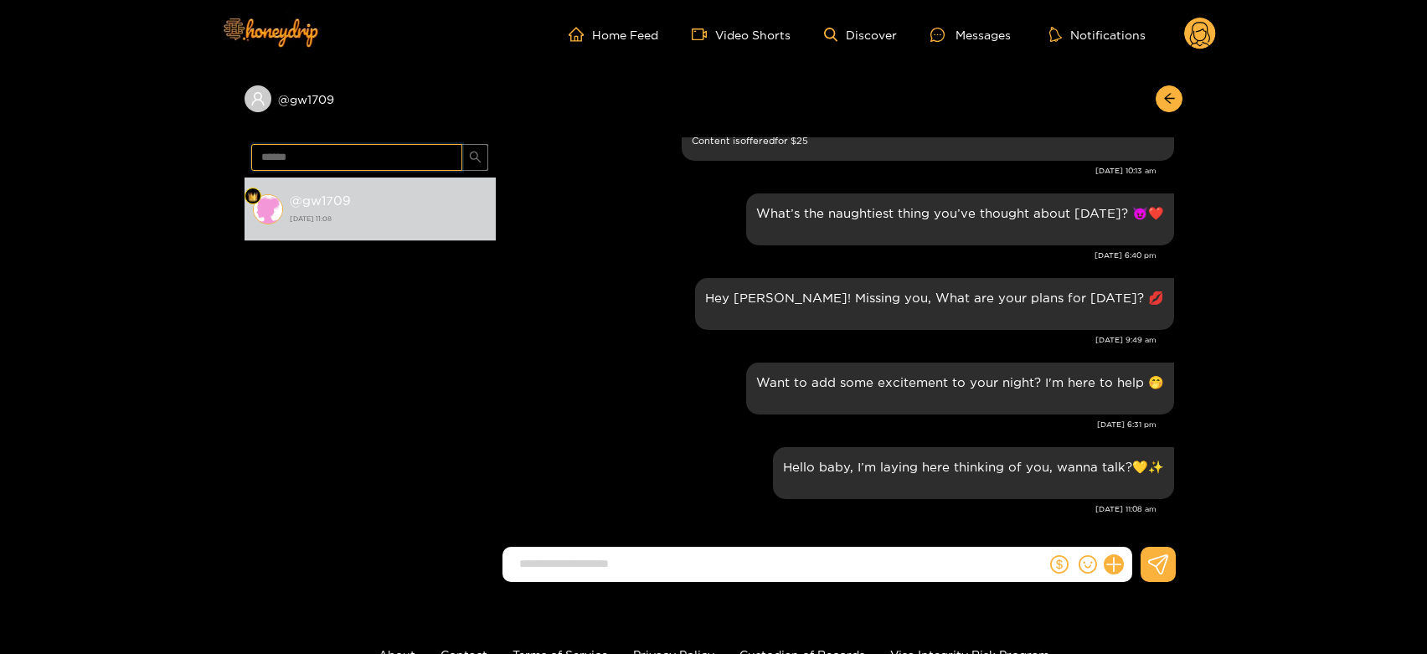
paste input "******"
type input "**********"
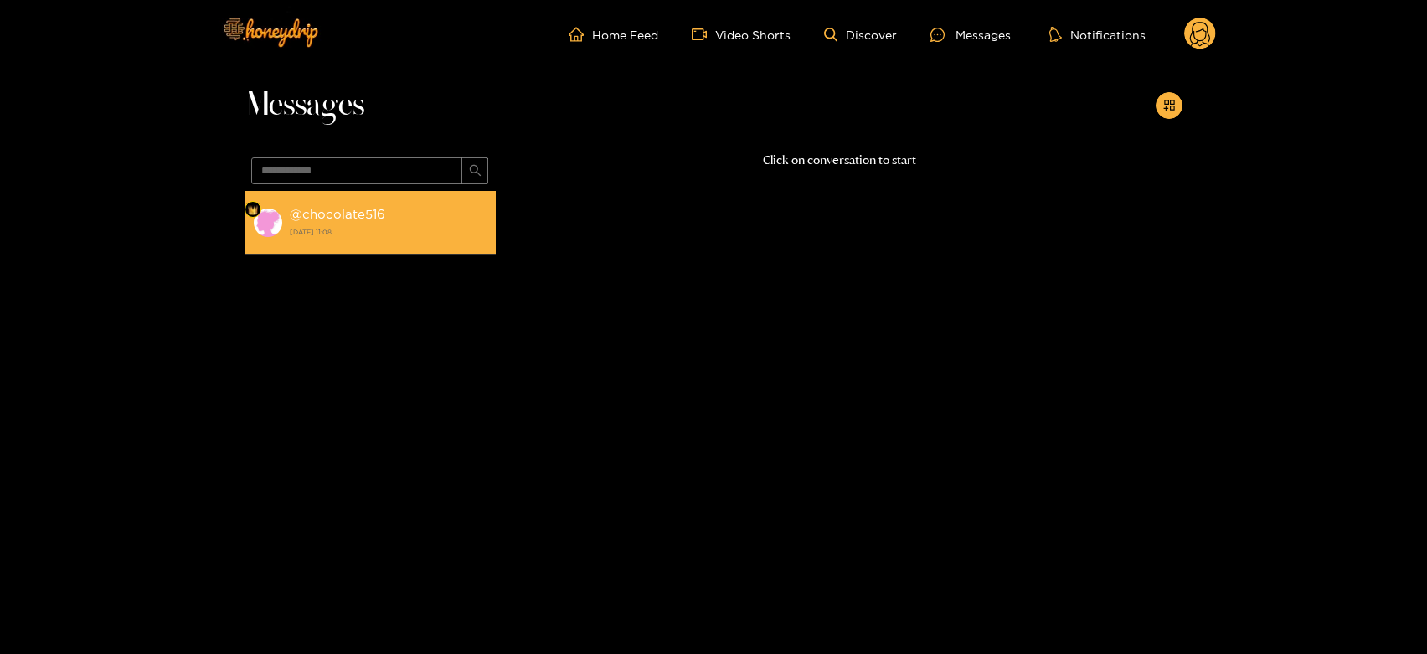
click at [391, 224] on strong "[DATE] 11:08" at bounding box center [389, 231] width 198 height 15
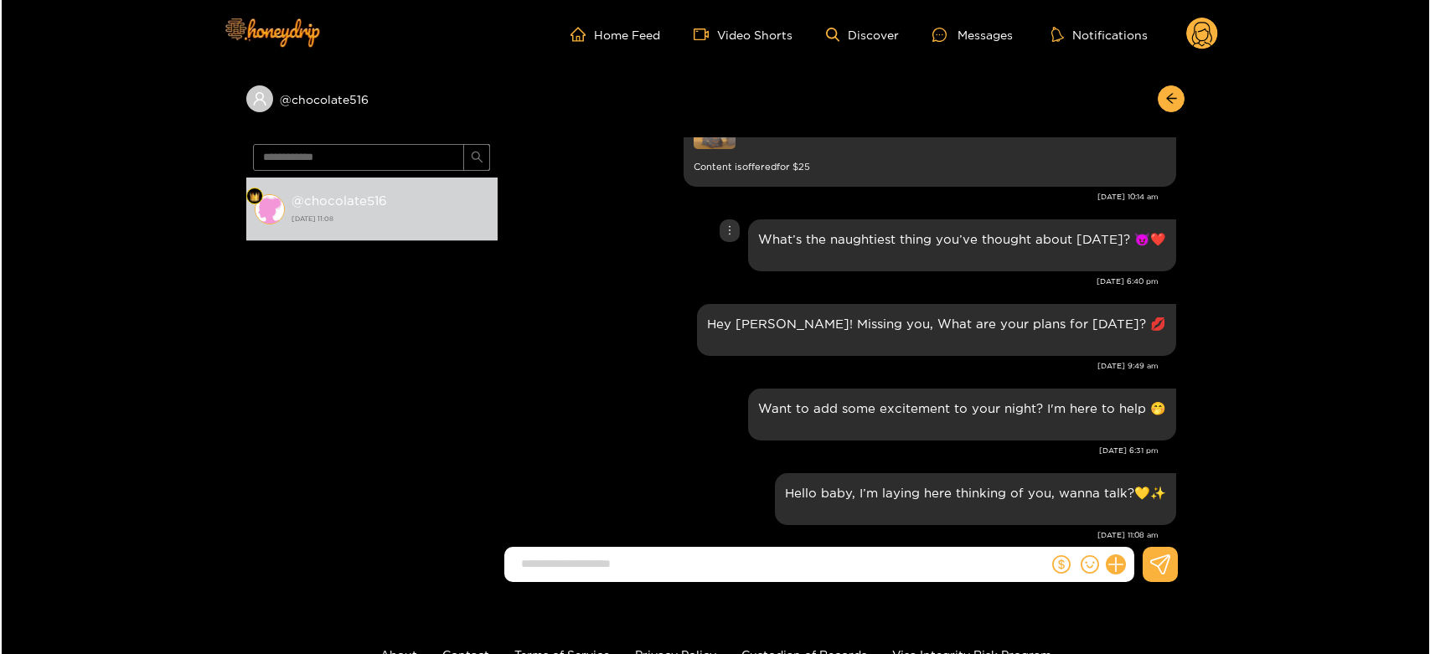
scroll to position [2676, 0]
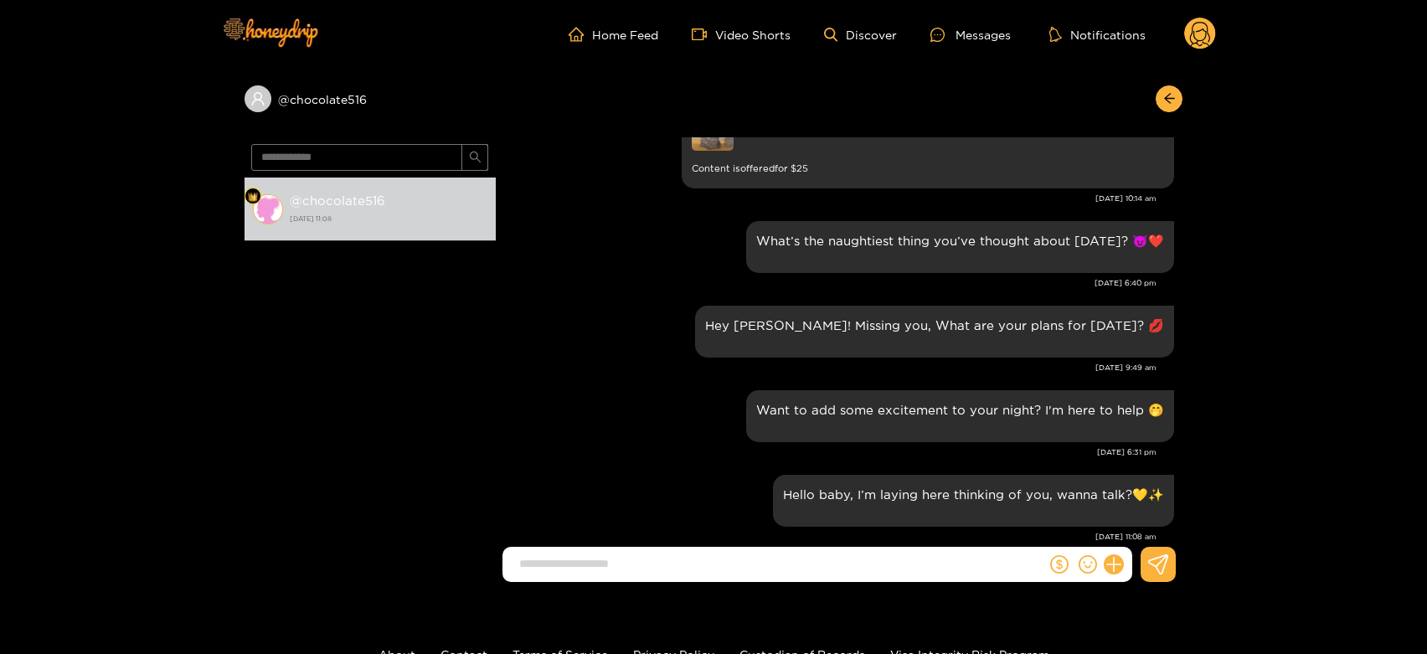
click at [1209, 25] on circle at bounding box center [1200, 34] width 32 height 32
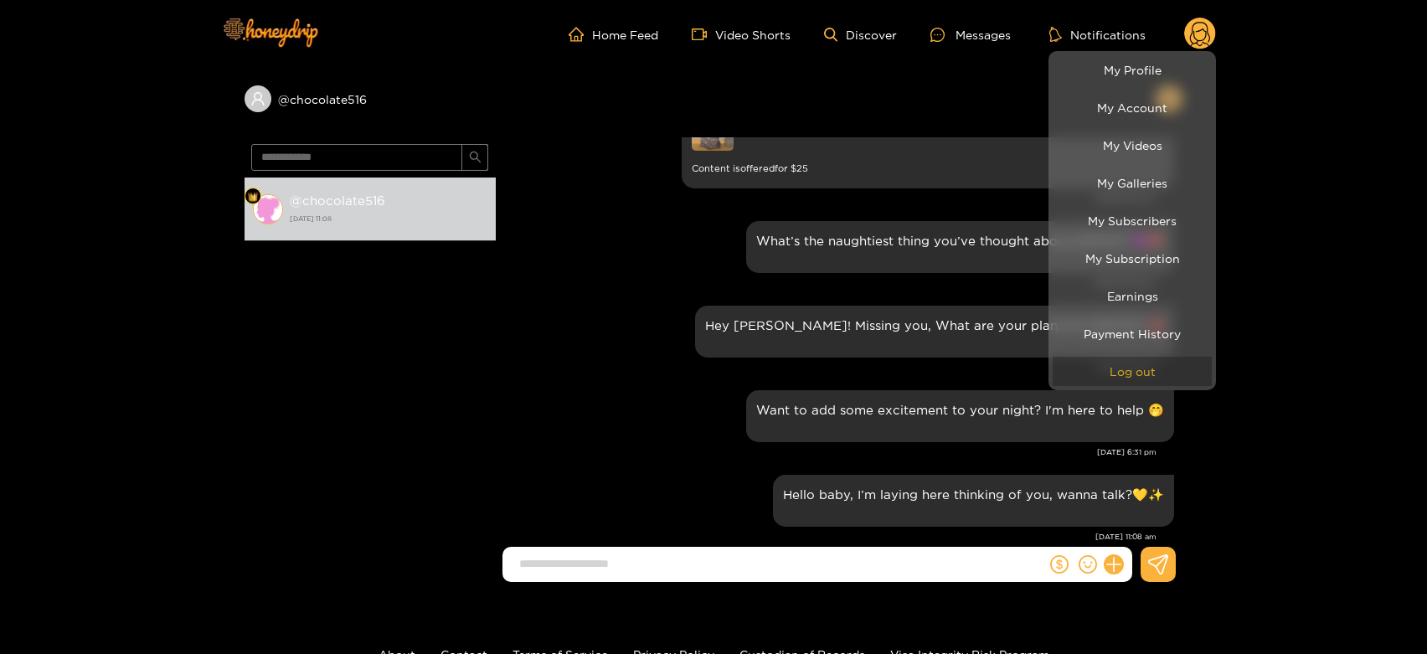
click at [1139, 372] on button "Log out" at bounding box center [1132, 371] width 159 height 29
